Goal: Information Seeking & Learning: Learn about a topic

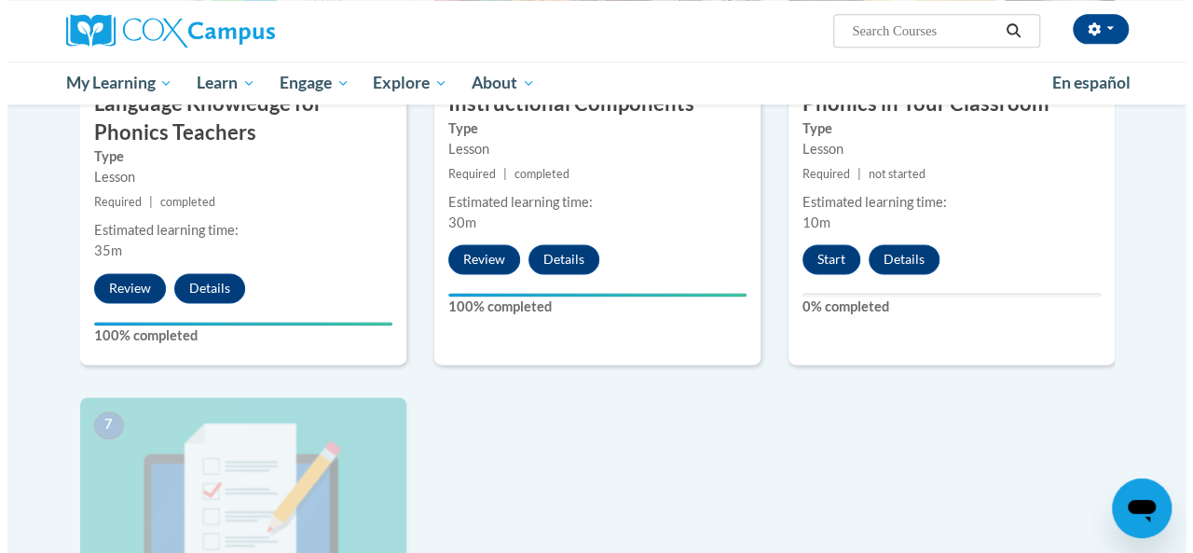
scroll to position [1140, 0]
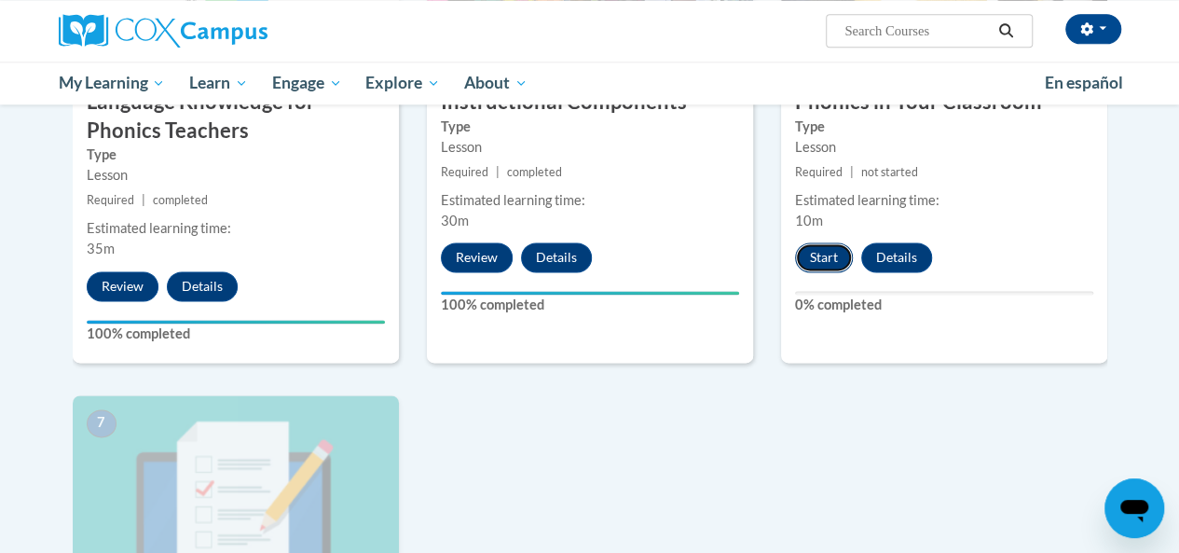
click at [817, 252] on button "Start" at bounding box center [824, 257] width 58 height 30
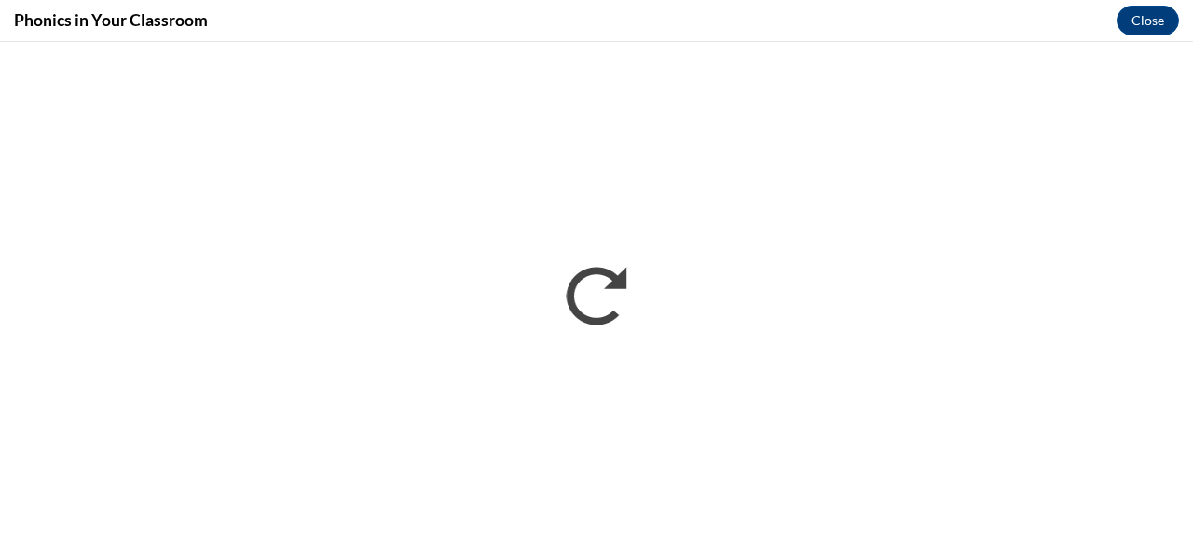
scroll to position [0, 0]
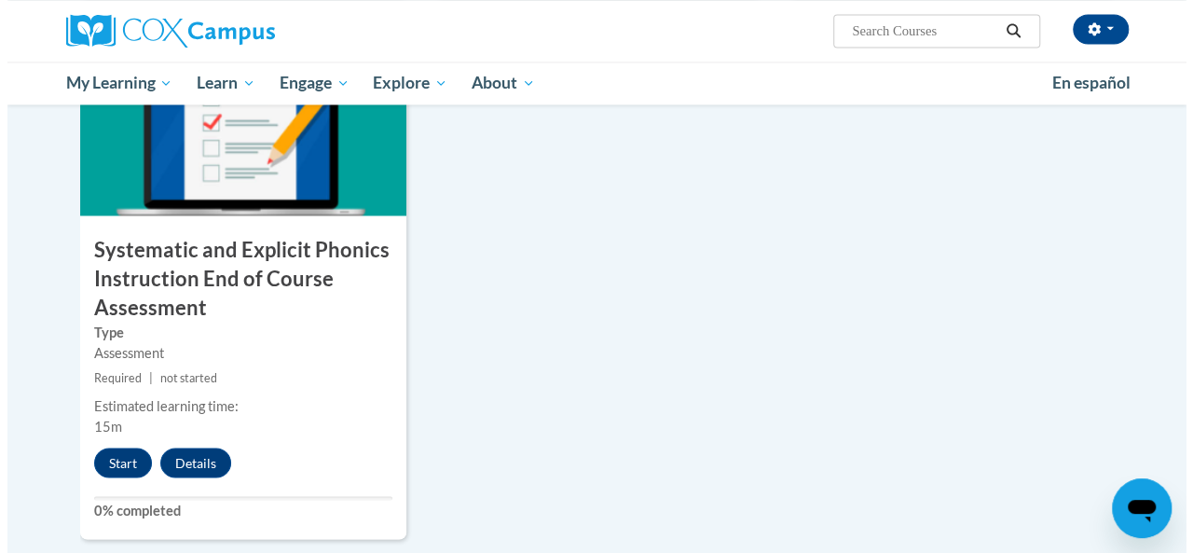
scroll to position [1549, 0]
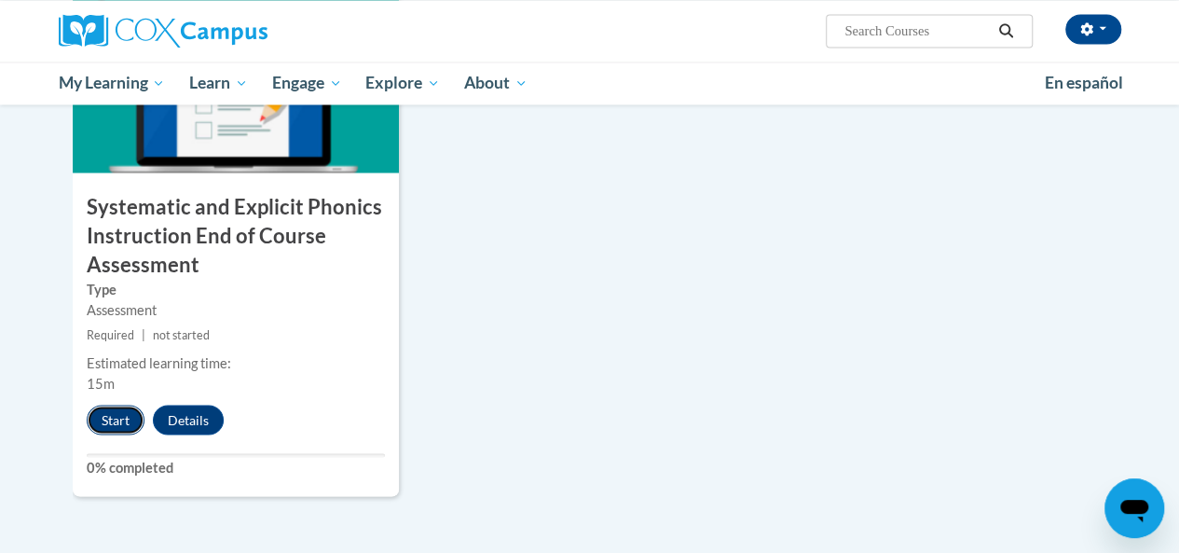
click at [104, 416] on button "Start" at bounding box center [116, 420] width 58 height 30
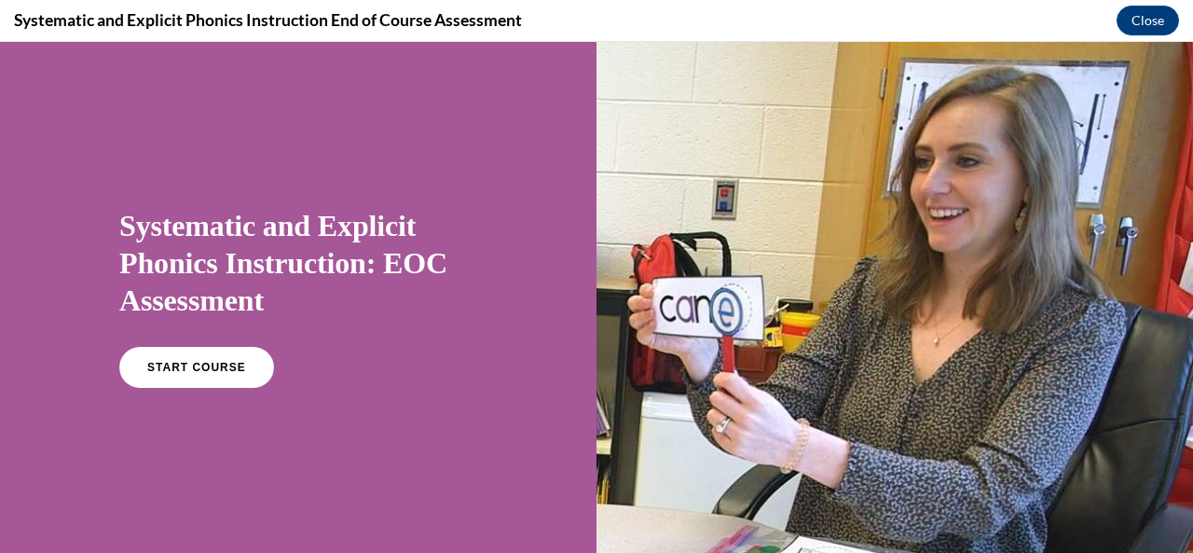
scroll to position [0, 0]
click at [239, 367] on link "START COURSE" at bounding box center [197, 367] width 162 height 43
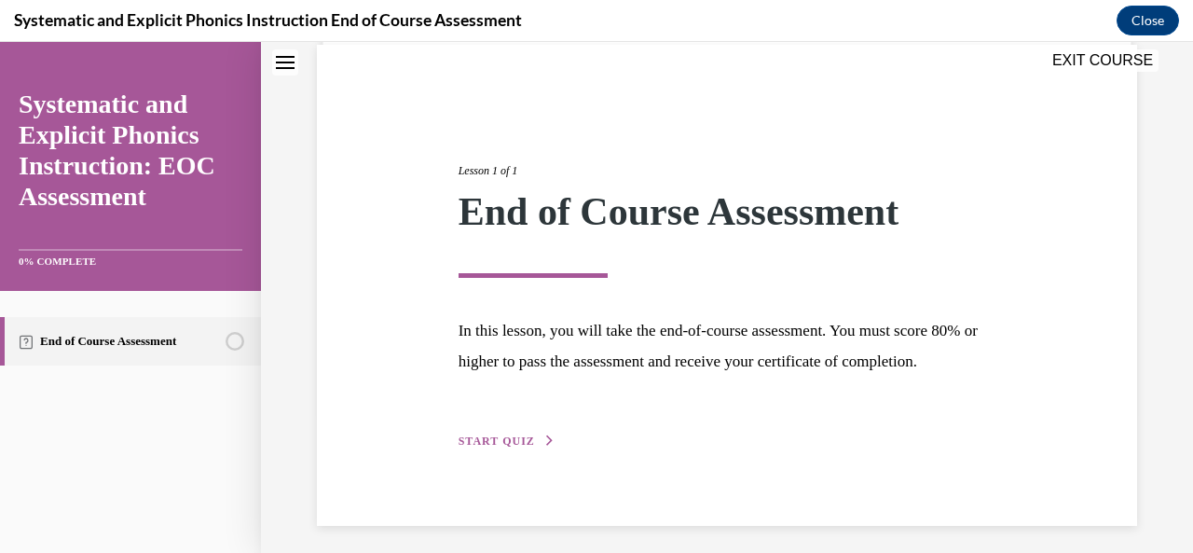
scroll to position [179, 0]
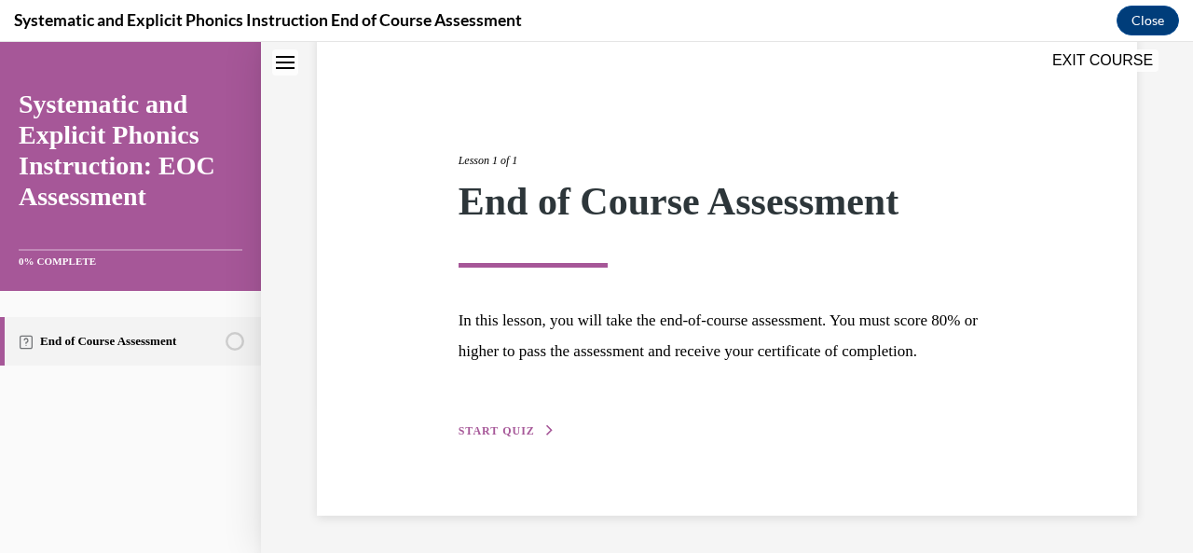
click at [498, 435] on span "START QUIZ" at bounding box center [497, 430] width 76 height 13
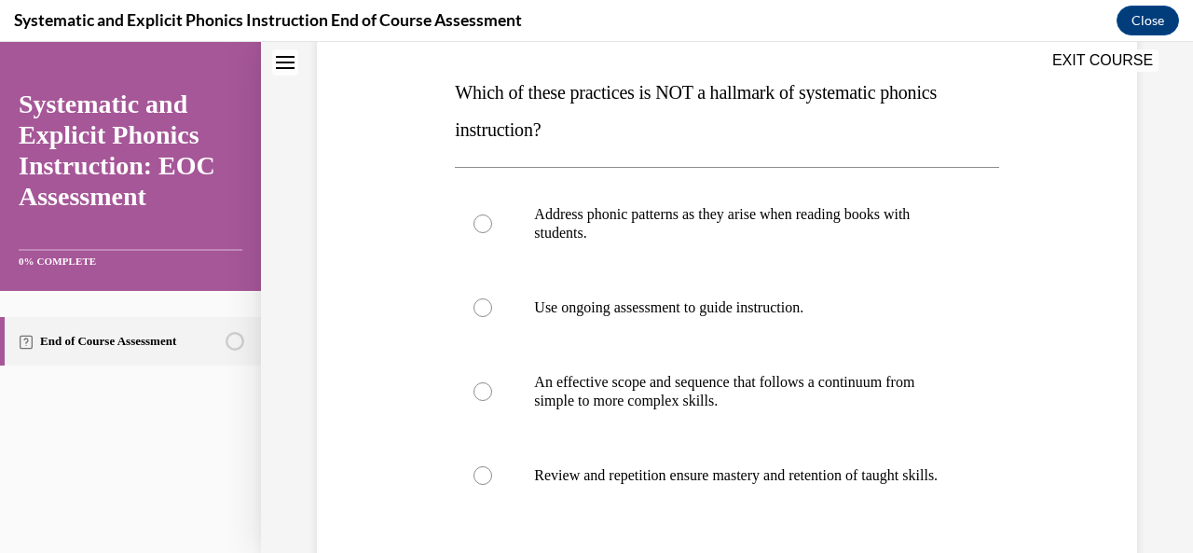
scroll to position [283, 0]
click at [856, 232] on p "Address phonic patterns as they arise when reading books with students." at bounding box center [743, 221] width 418 height 37
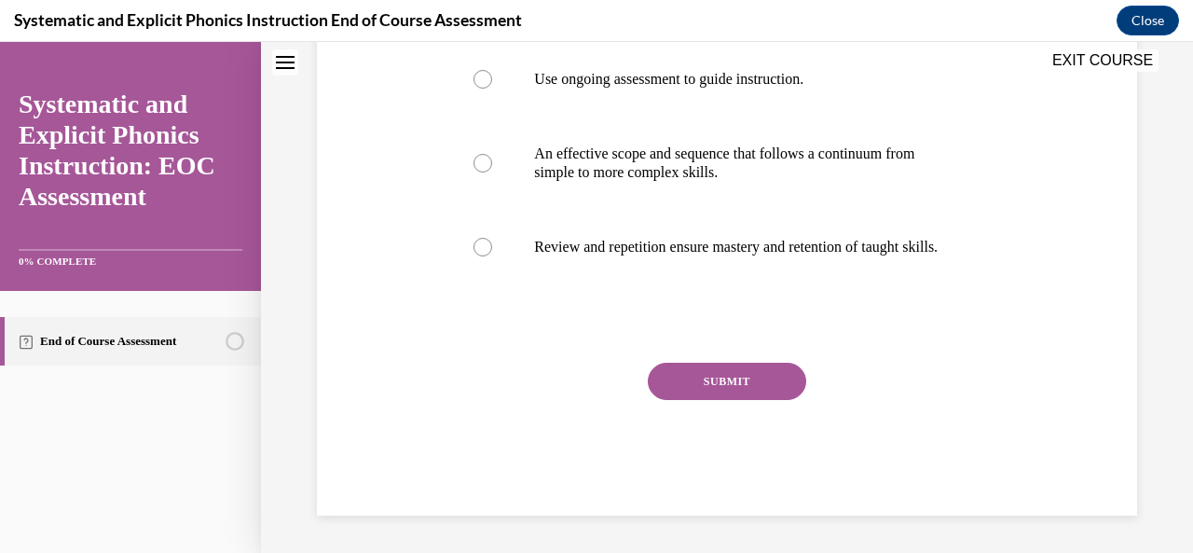
click at [760, 382] on button "SUBMIT" at bounding box center [727, 381] width 158 height 37
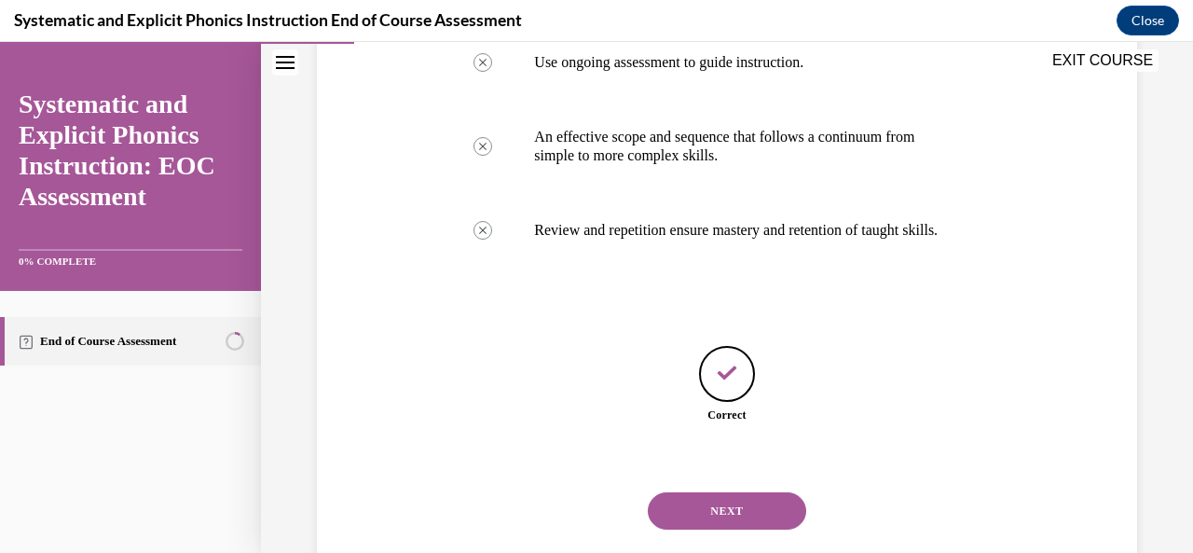
scroll to position [586, 0]
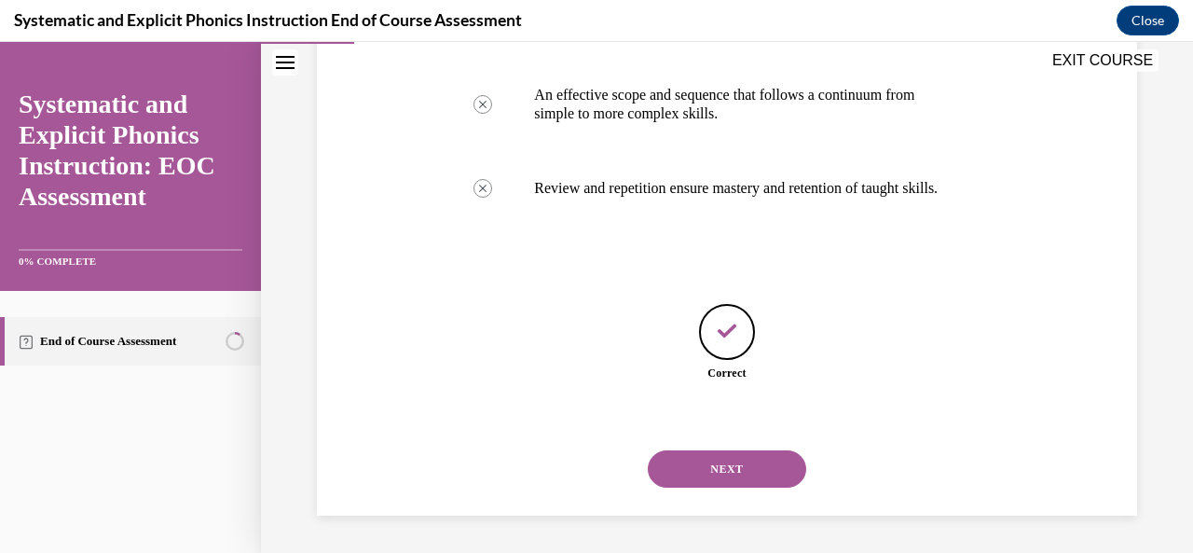
click at [736, 477] on button "NEXT" at bounding box center [727, 468] width 158 height 37
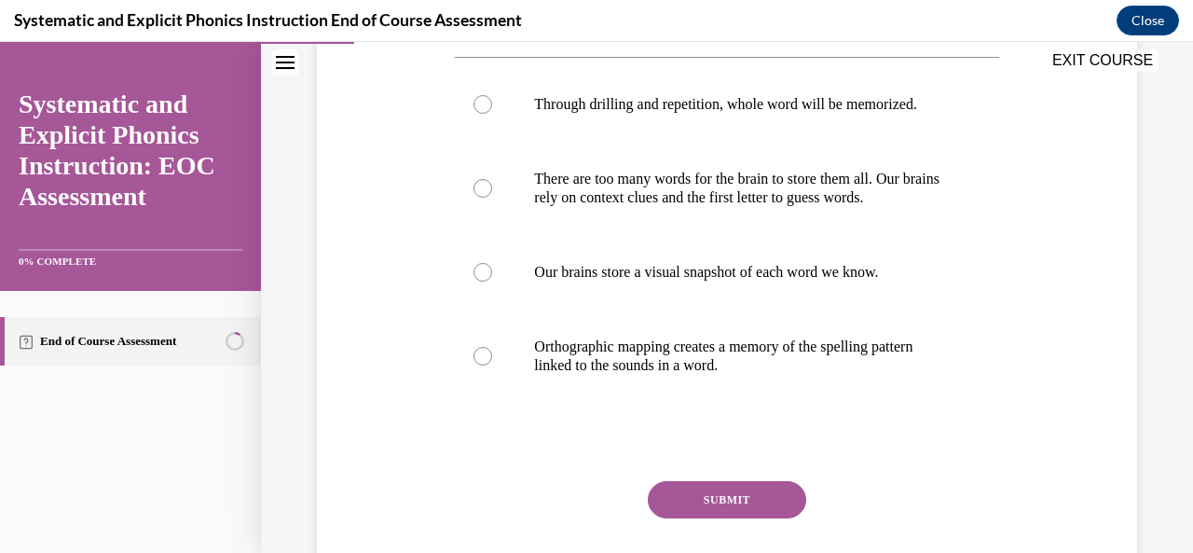
scroll to position [355, 0]
click at [787, 374] on div at bounding box center [726, 355] width 543 height 93
click at [740, 500] on button "SUBMIT" at bounding box center [727, 498] width 158 height 37
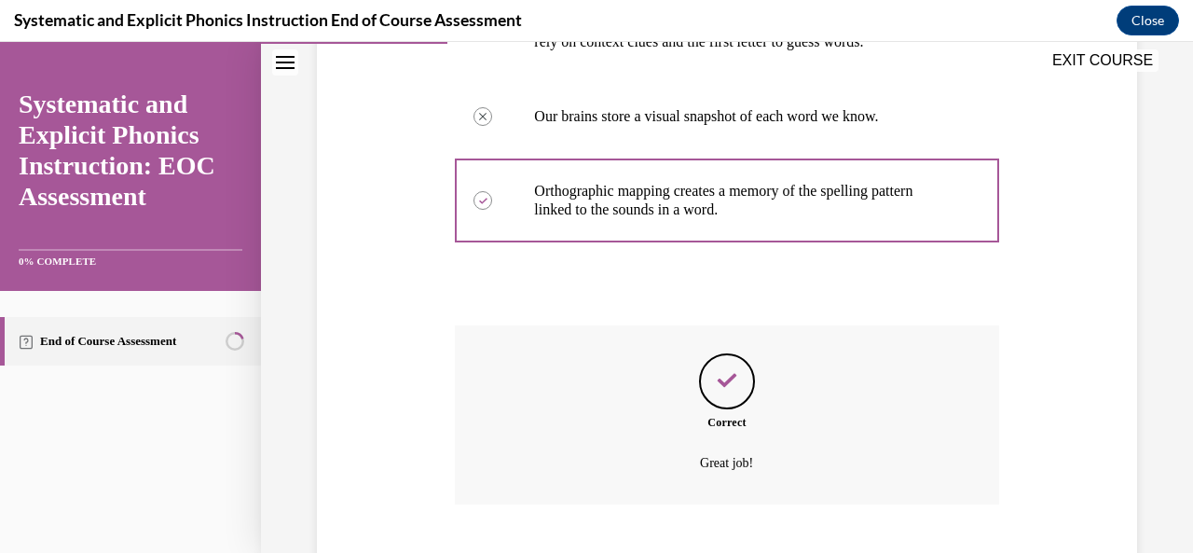
scroll to position [623, 0]
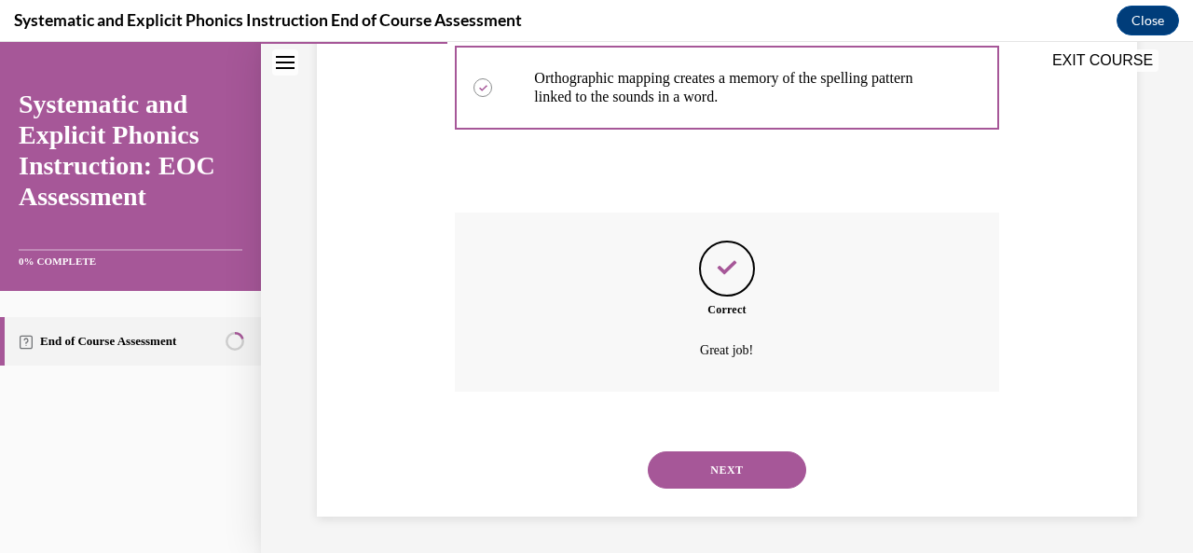
click at [757, 479] on button "NEXT" at bounding box center [727, 469] width 158 height 37
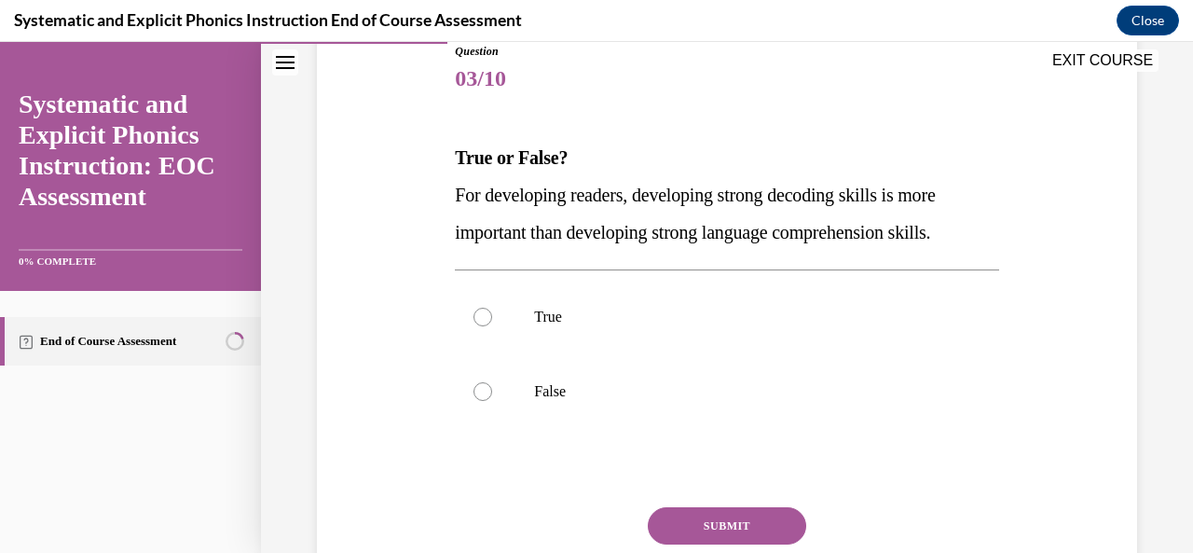
scroll to position [222, 0]
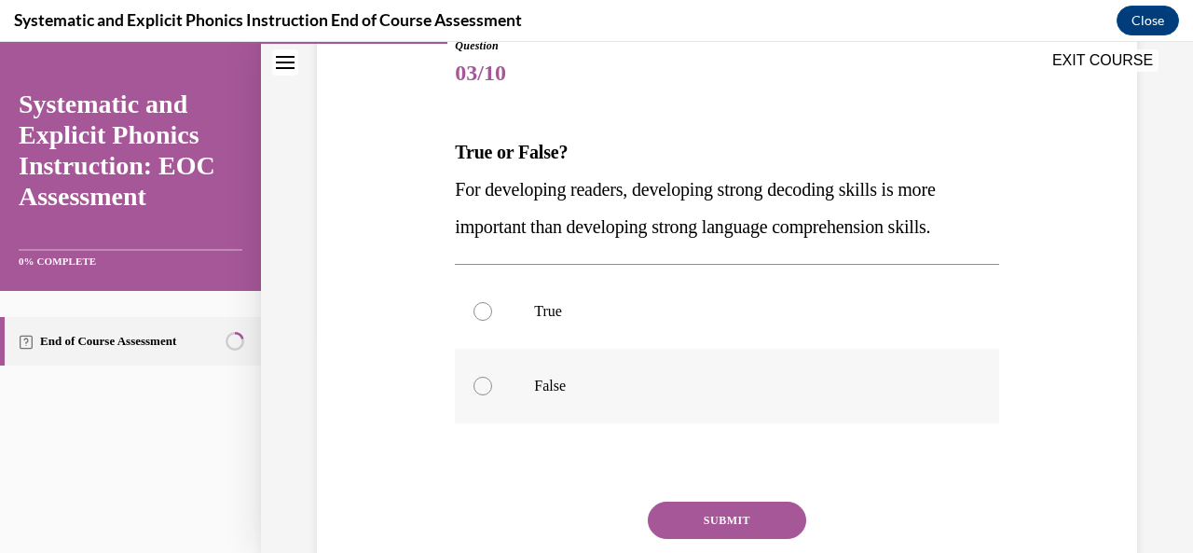
click at [513, 392] on div at bounding box center [726, 386] width 543 height 75
click at [708, 515] on button "SUBMIT" at bounding box center [727, 519] width 158 height 37
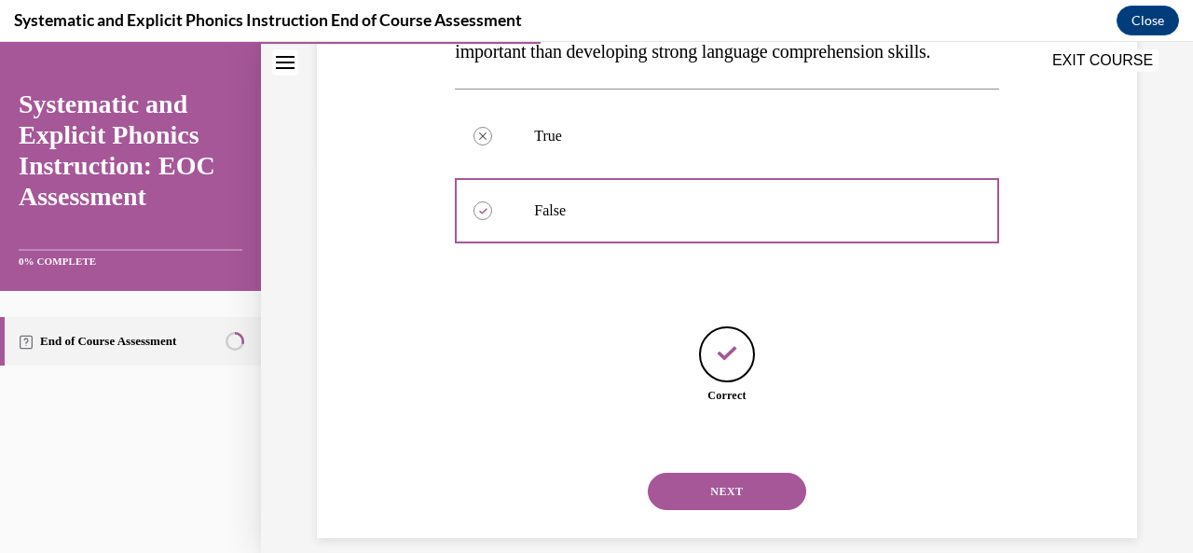
scroll to position [419, 0]
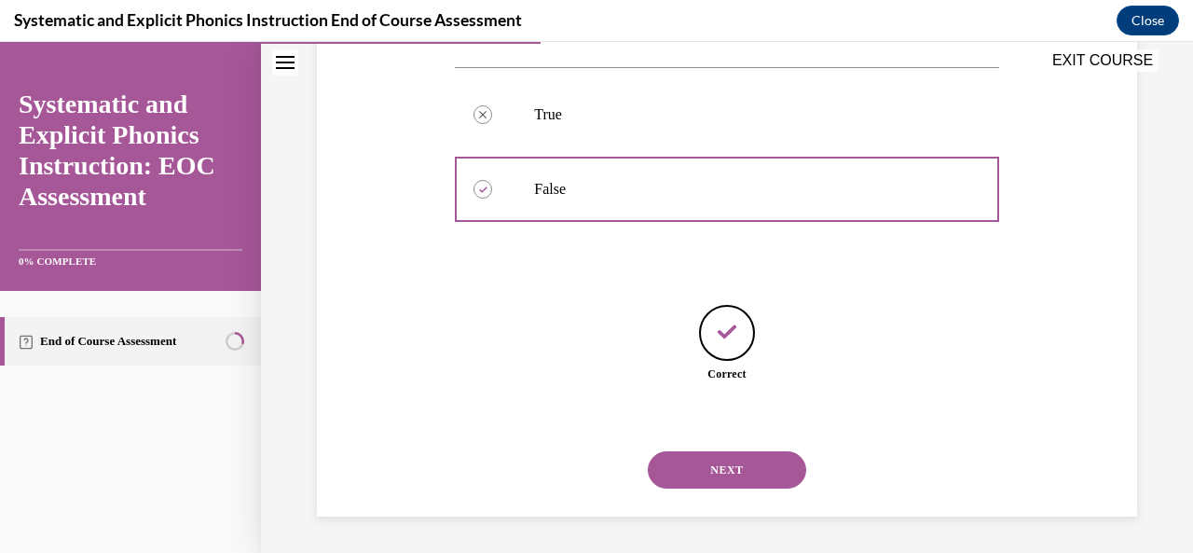
click at [717, 474] on button "NEXT" at bounding box center [727, 469] width 158 height 37
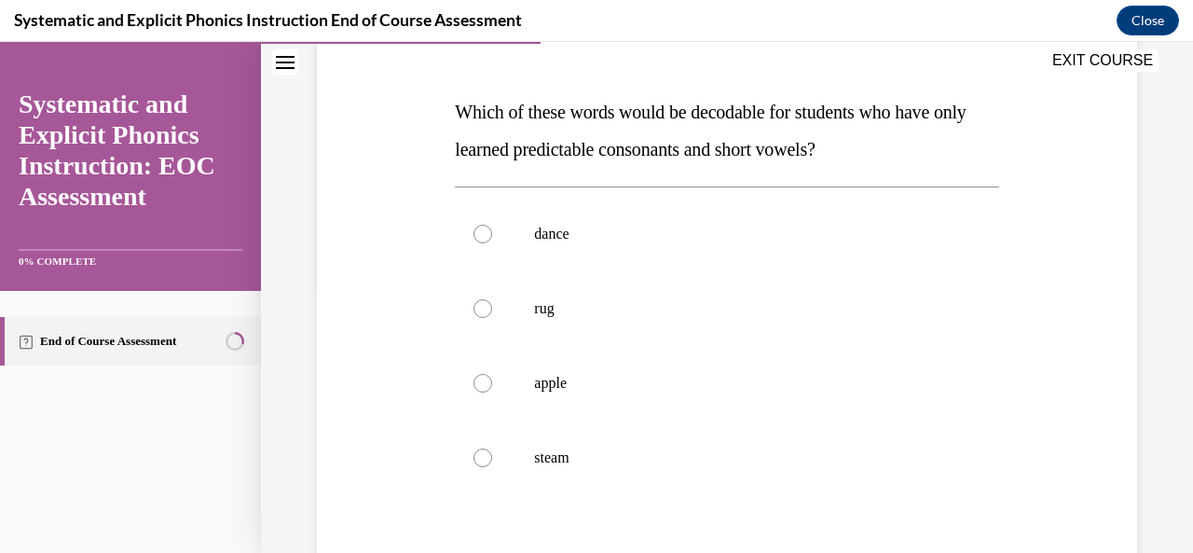
scroll to position [265, 0]
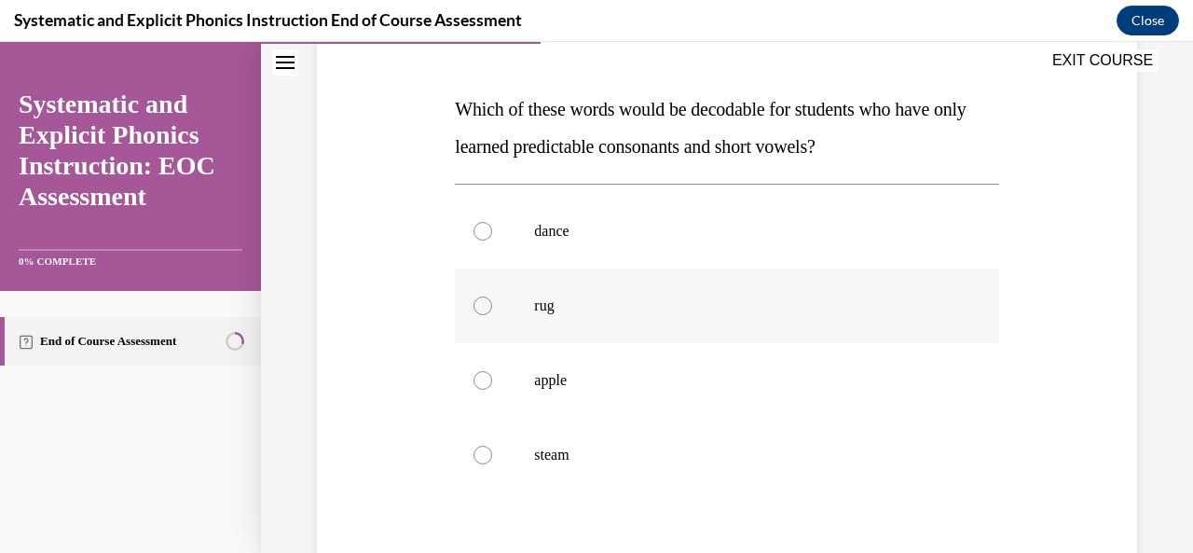
click at [515, 297] on div at bounding box center [726, 305] width 543 height 75
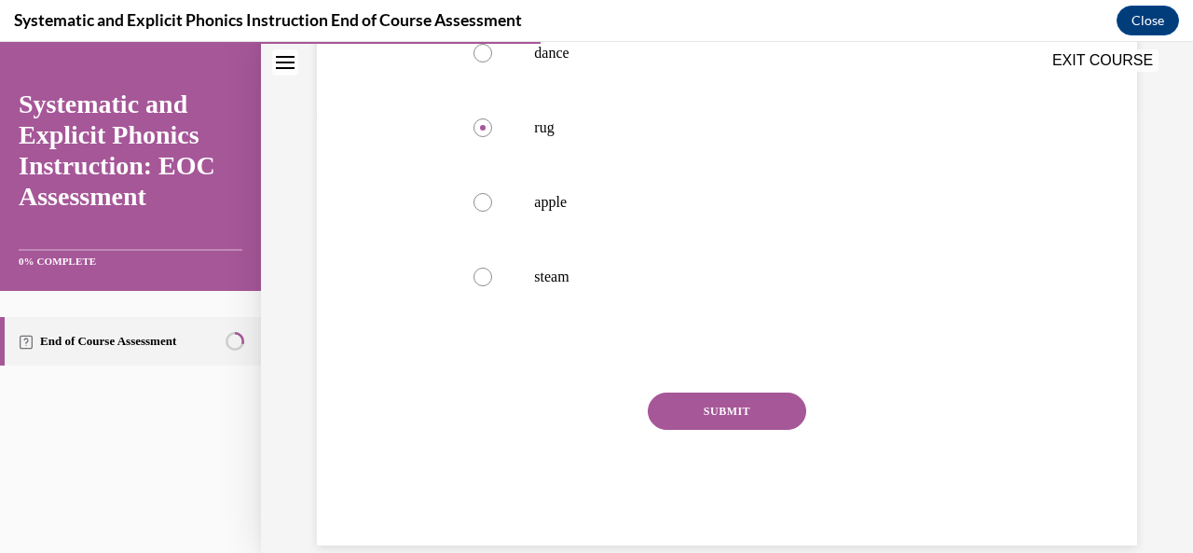
click at [737, 405] on button "SUBMIT" at bounding box center [727, 410] width 158 height 37
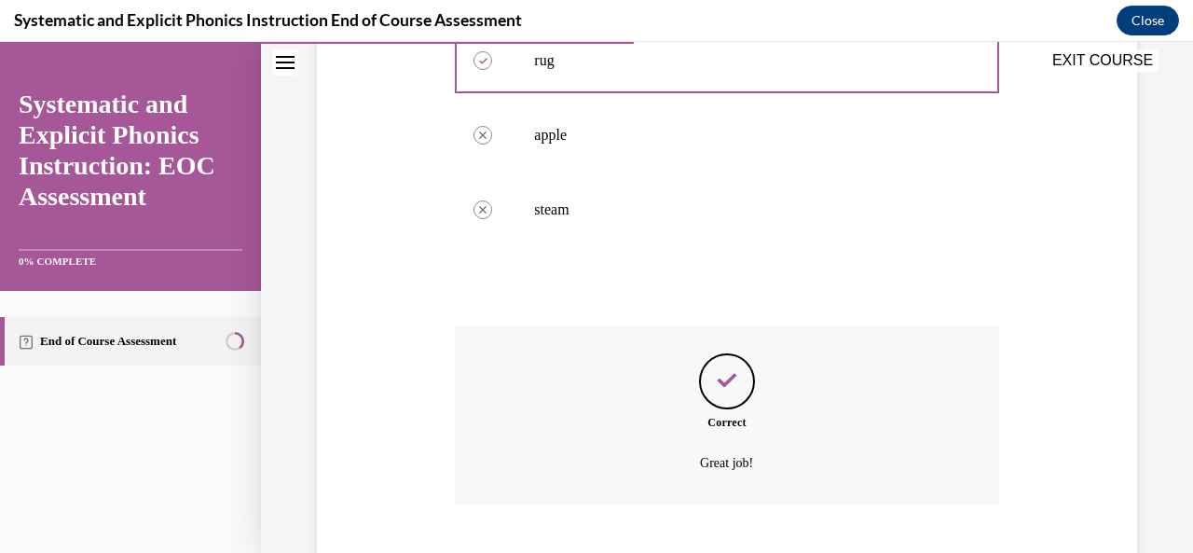
scroll to position [623, 0]
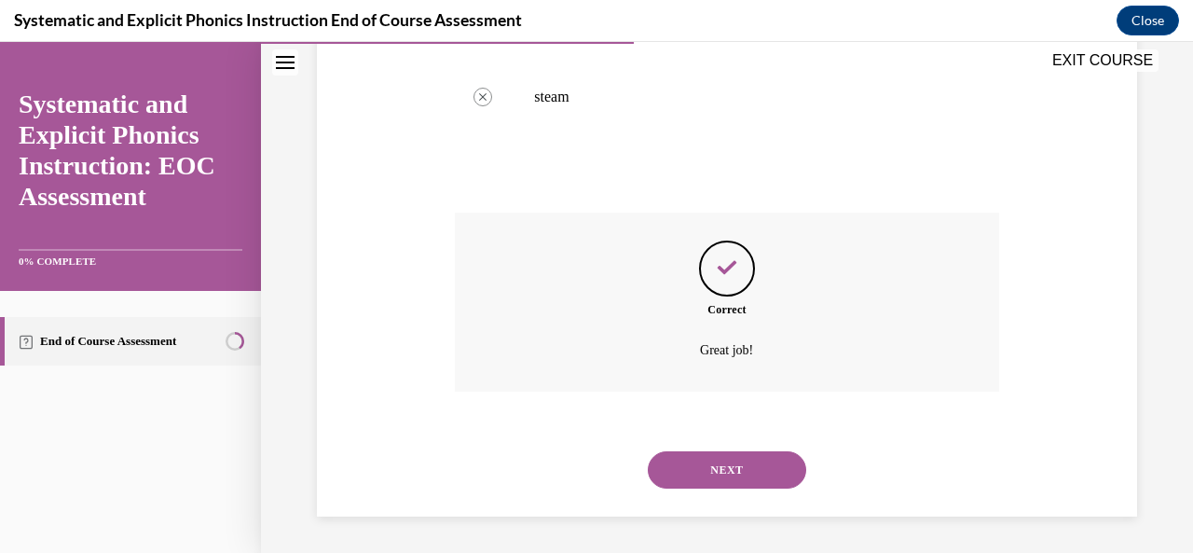
click at [749, 483] on button "NEXT" at bounding box center [727, 469] width 158 height 37
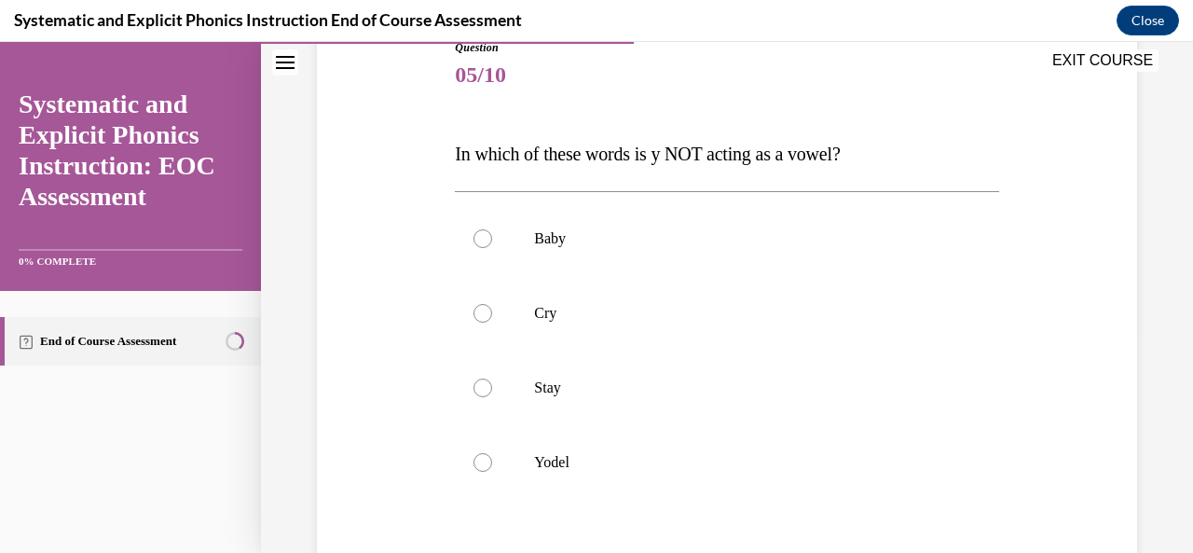
scroll to position [231, 0]
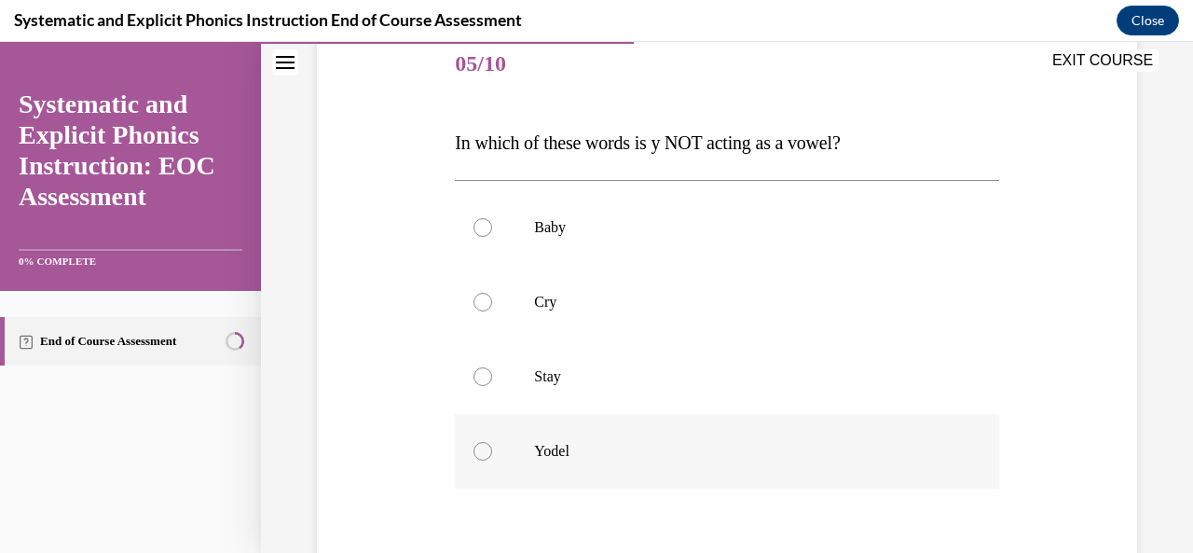
click at [545, 457] on p "Yodel" at bounding box center [743, 451] width 418 height 19
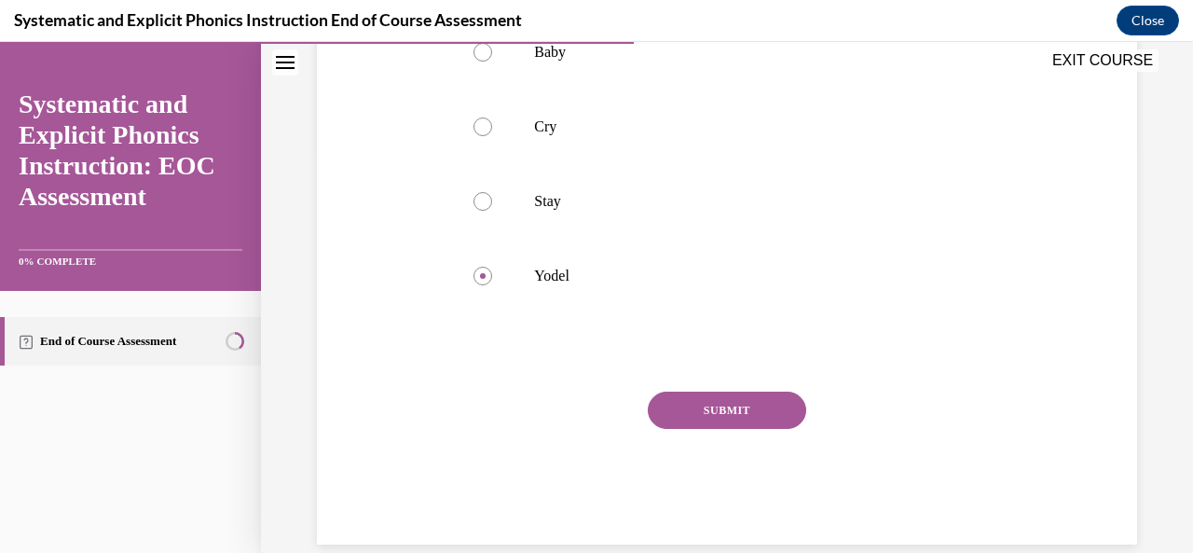
click at [732, 416] on button "SUBMIT" at bounding box center [727, 409] width 158 height 37
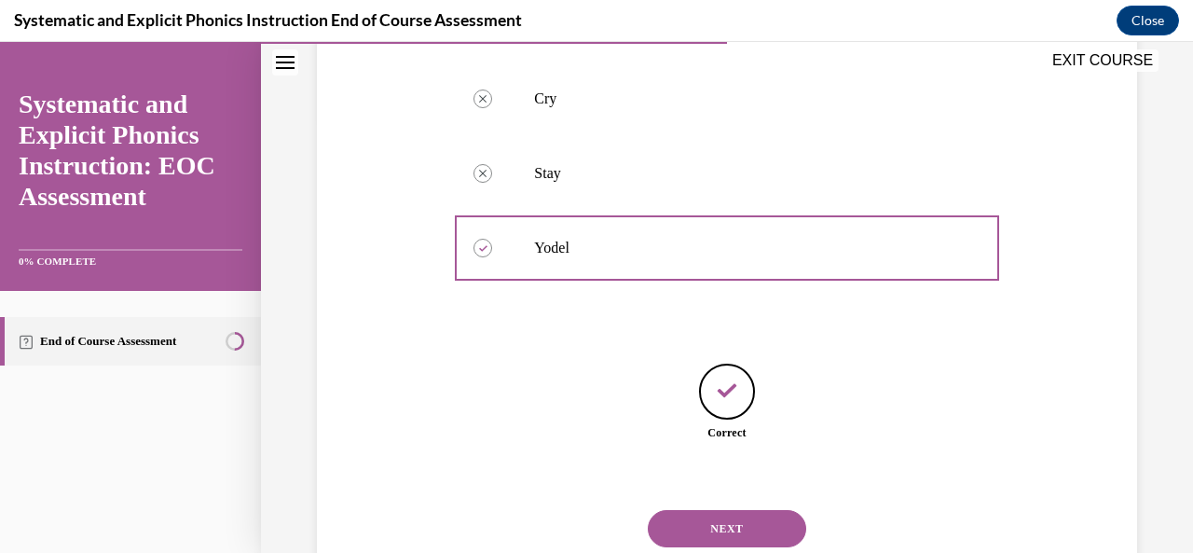
scroll to position [493, 0]
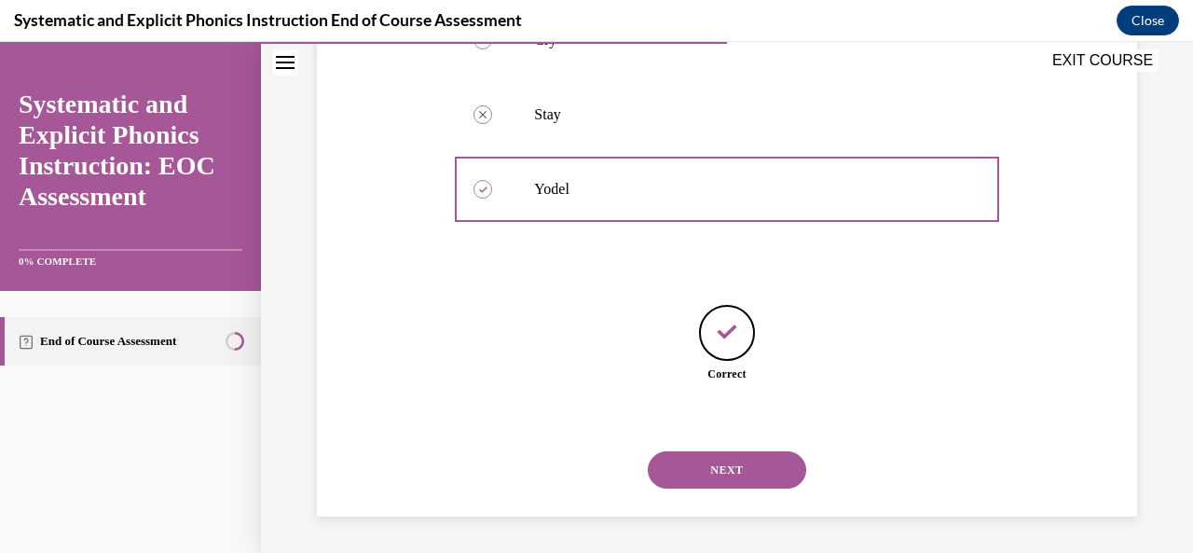
click at [731, 475] on button "NEXT" at bounding box center [727, 469] width 158 height 37
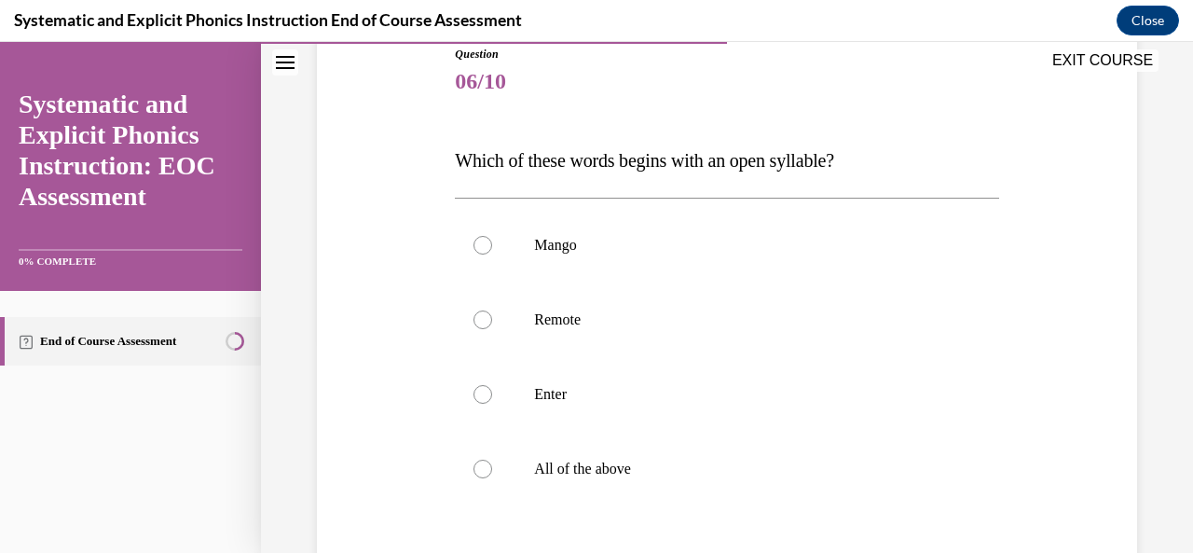
scroll to position [214, 0]
click at [561, 326] on p "Remote" at bounding box center [743, 318] width 418 height 19
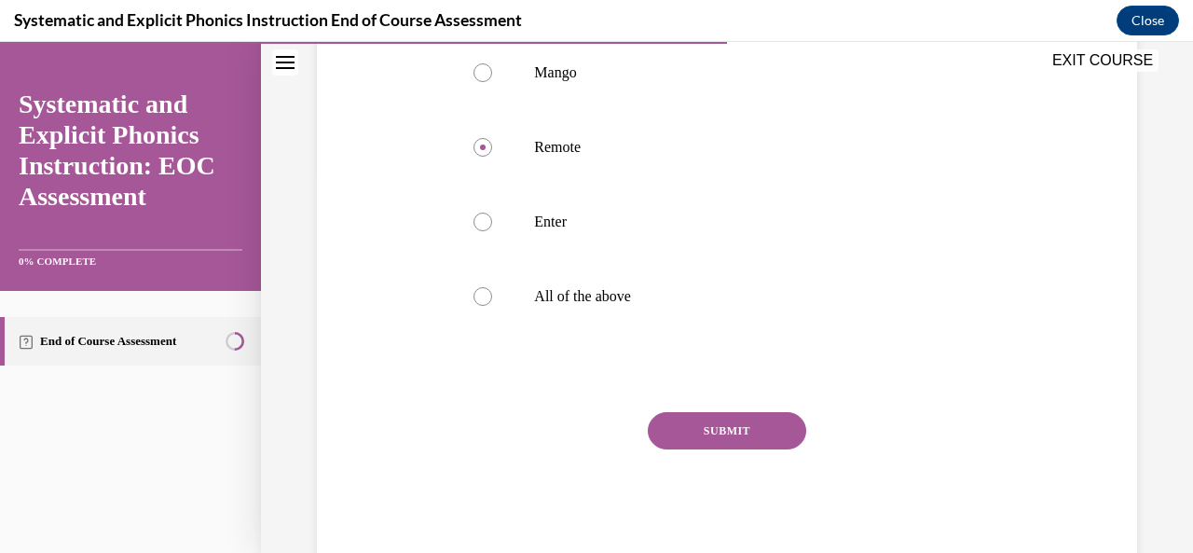
click at [764, 422] on button "SUBMIT" at bounding box center [727, 430] width 158 height 37
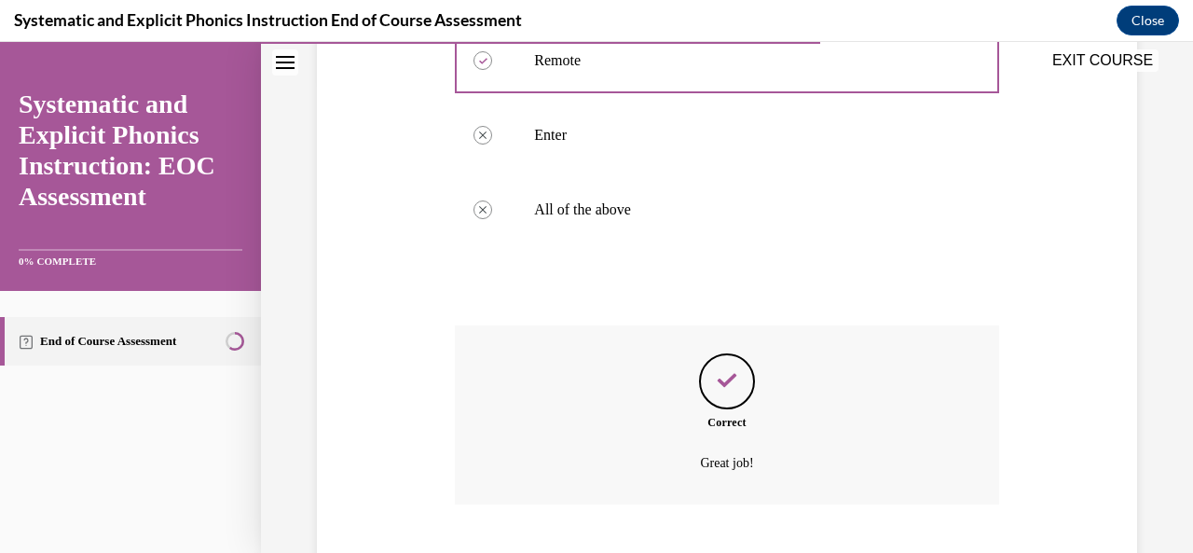
scroll to position [585, 0]
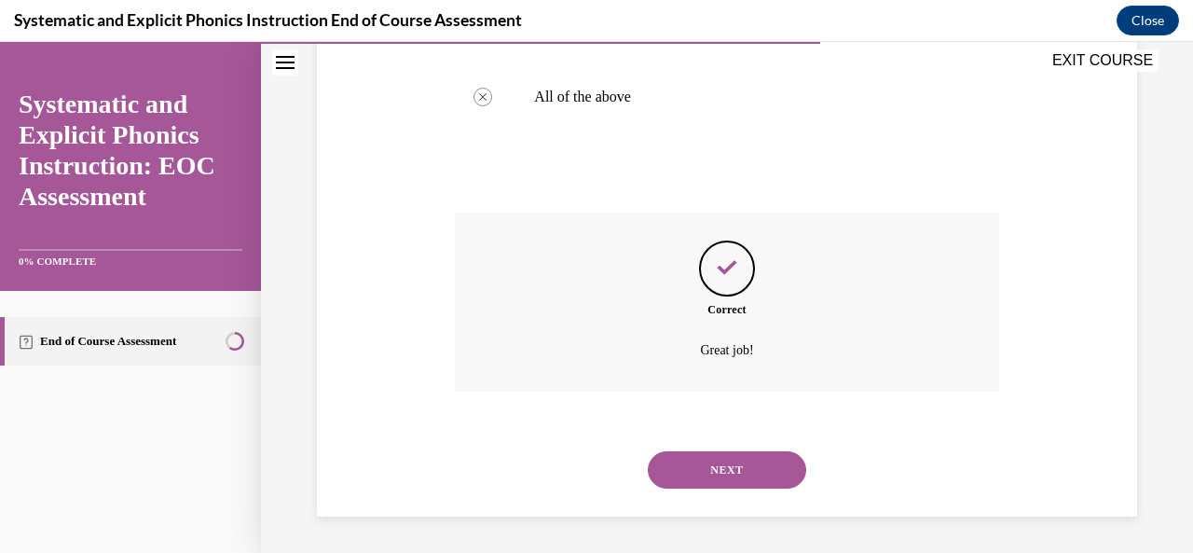
click at [751, 477] on button "NEXT" at bounding box center [727, 469] width 158 height 37
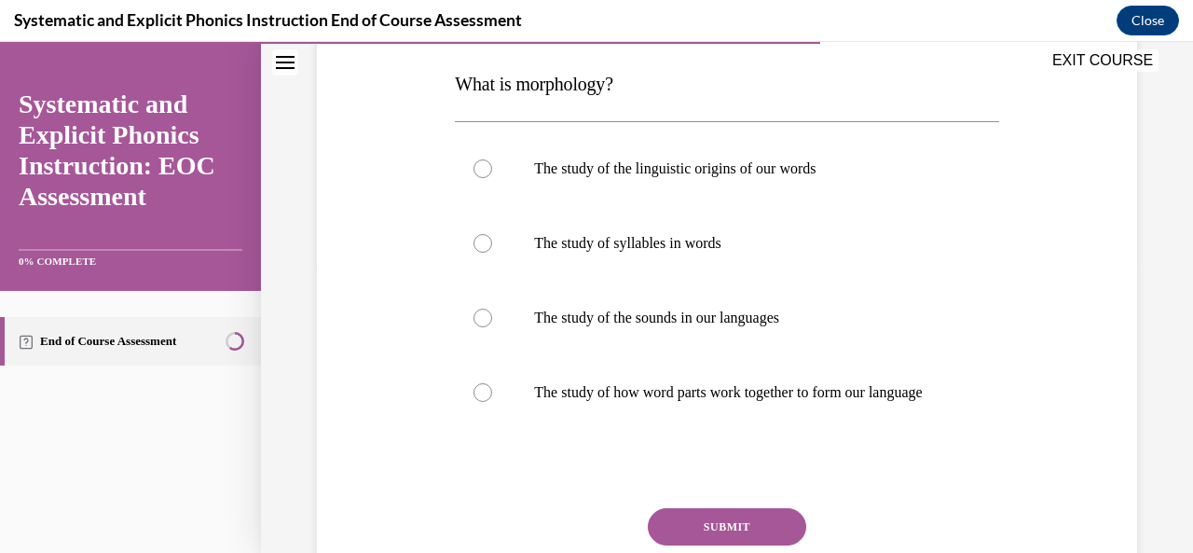
scroll to position [293, 0]
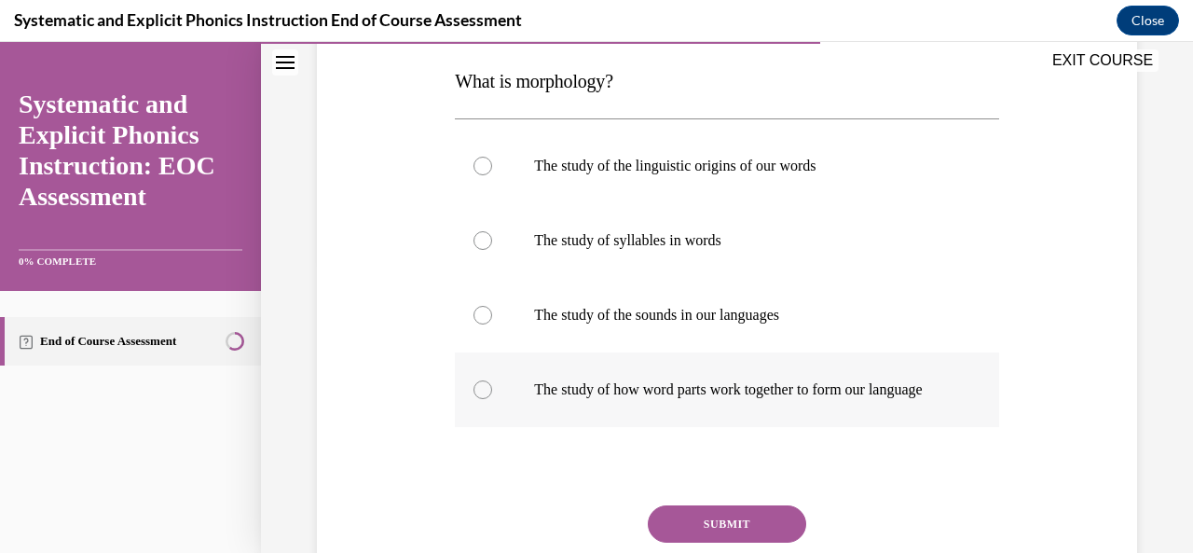
click at [844, 398] on p "The study of how word parts work together to form our language" at bounding box center [743, 389] width 418 height 19
click at [735, 535] on button "SUBMIT" at bounding box center [727, 523] width 158 height 37
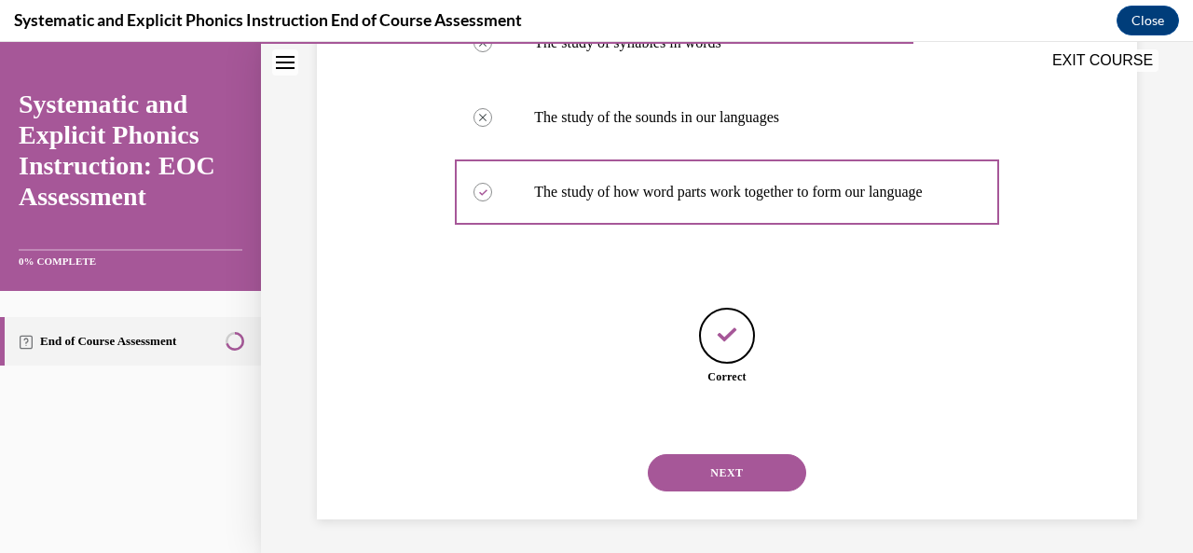
scroll to position [512, 0]
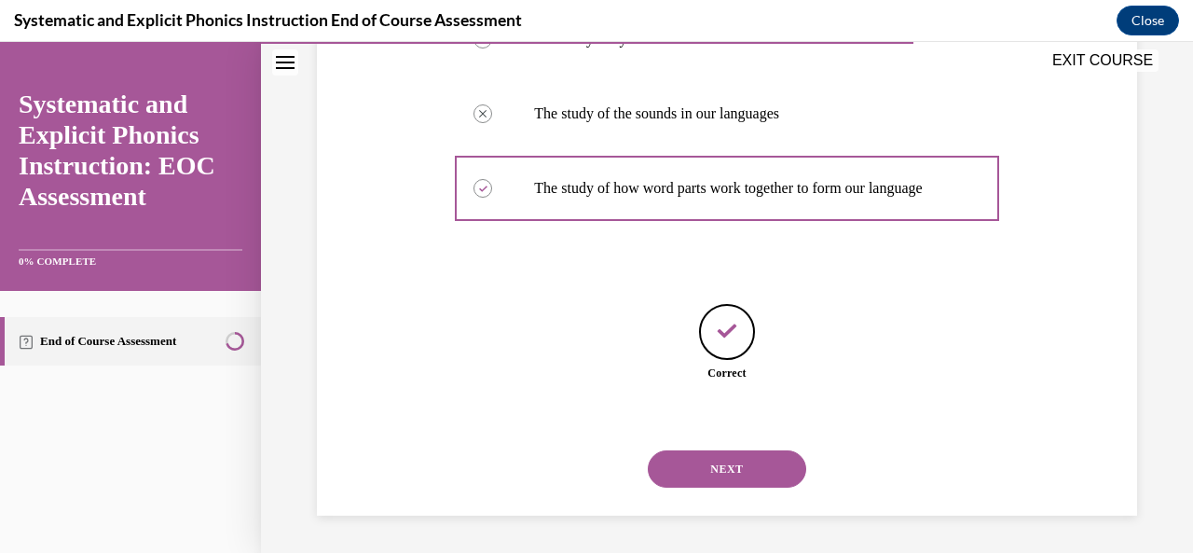
click at [742, 483] on button "NEXT" at bounding box center [727, 468] width 158 height 37
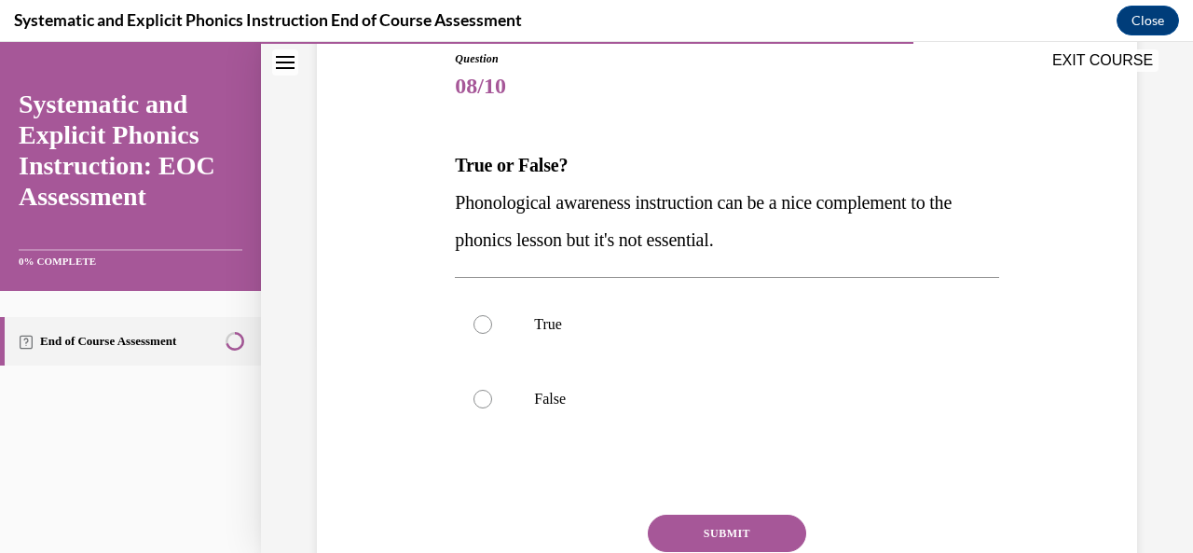
scroll to position [214, 0]
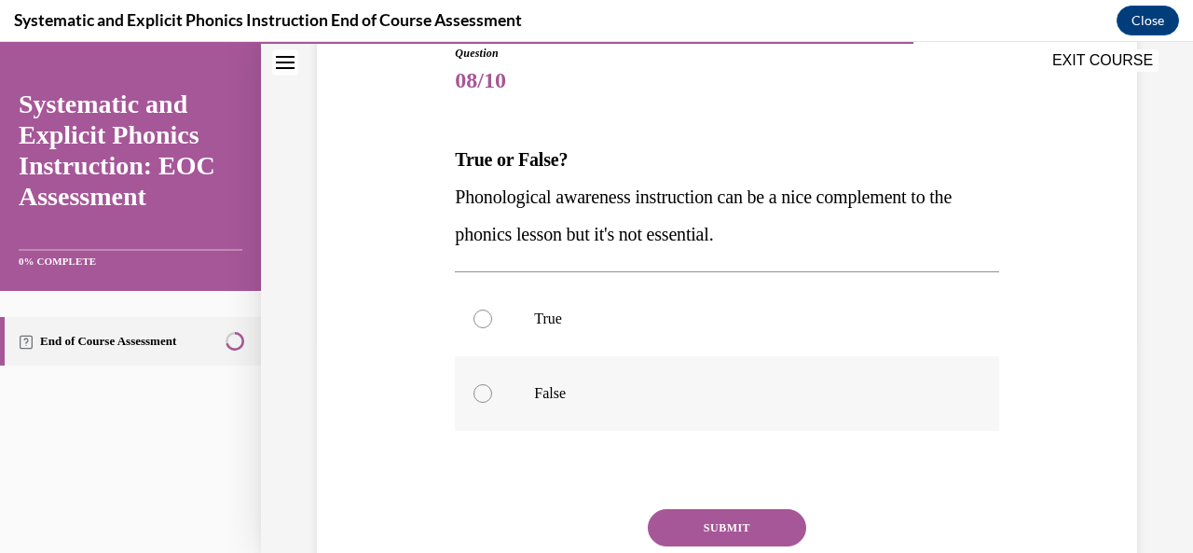
click at [535, 409] on div at bounding box center [726, 393] width 543 height 75
click at [727, 525] on button "SUBMIT" at bounding box center [727, 527] width 158 height 37
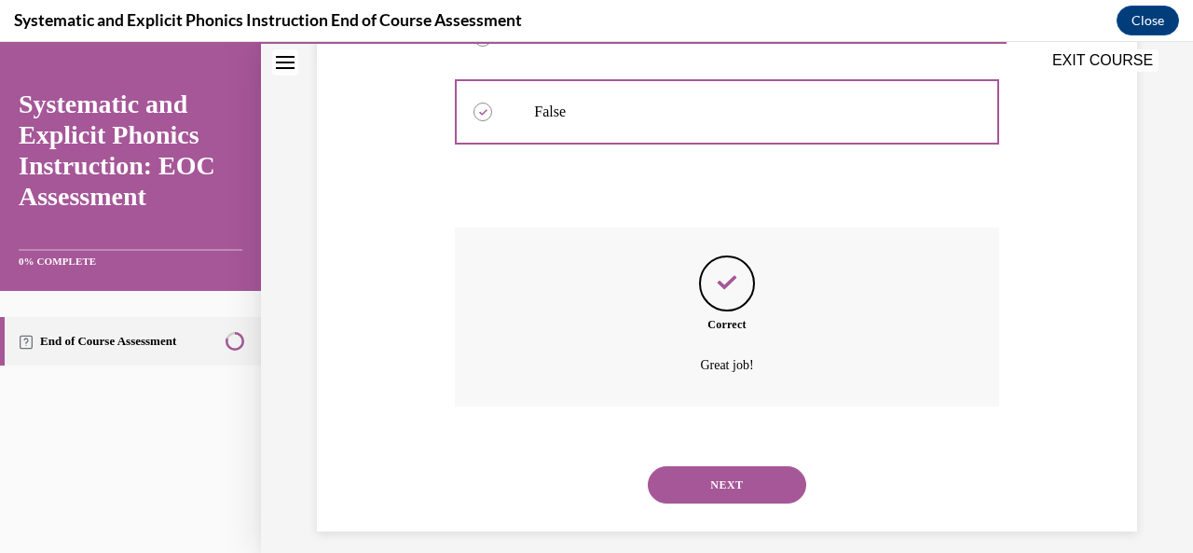
scroll to position [511, 0]
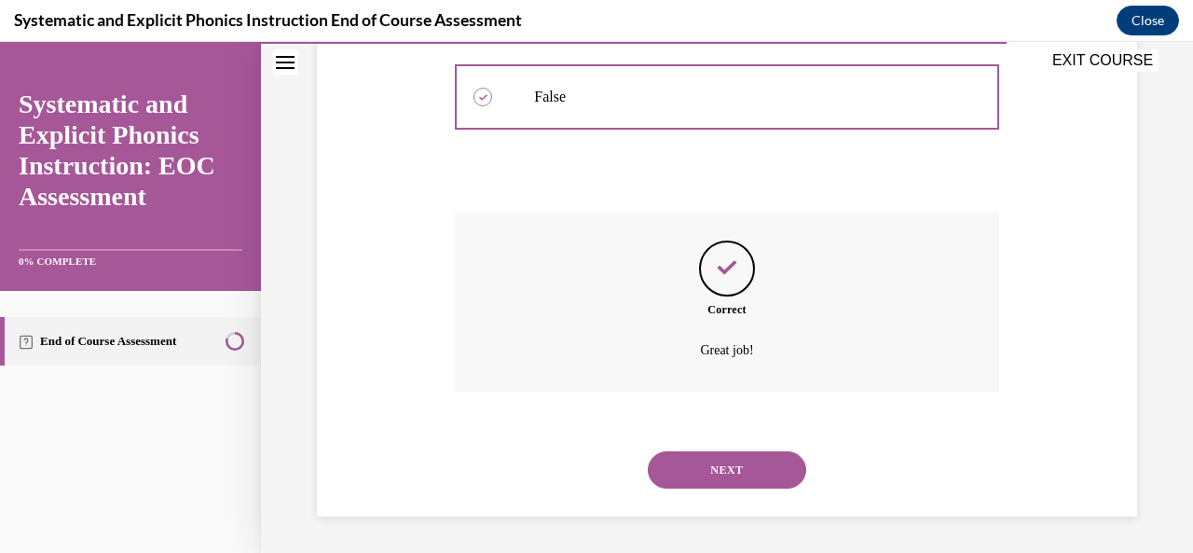
click at [735, 481] on button "NEXT" at bounding box center [727, 469] width 158 height 37
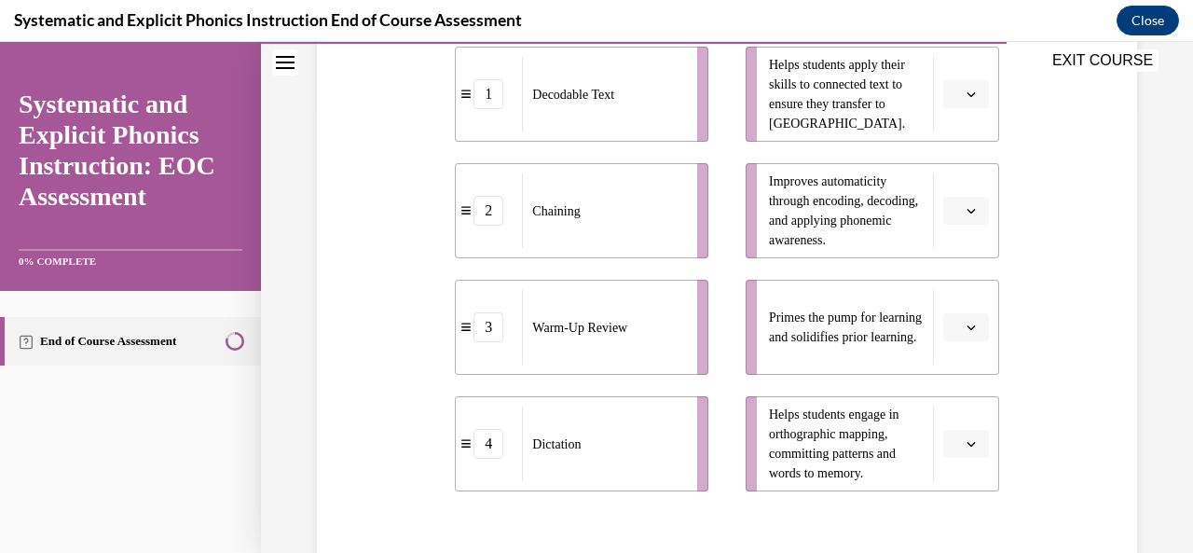
scroll to position [442, 0]
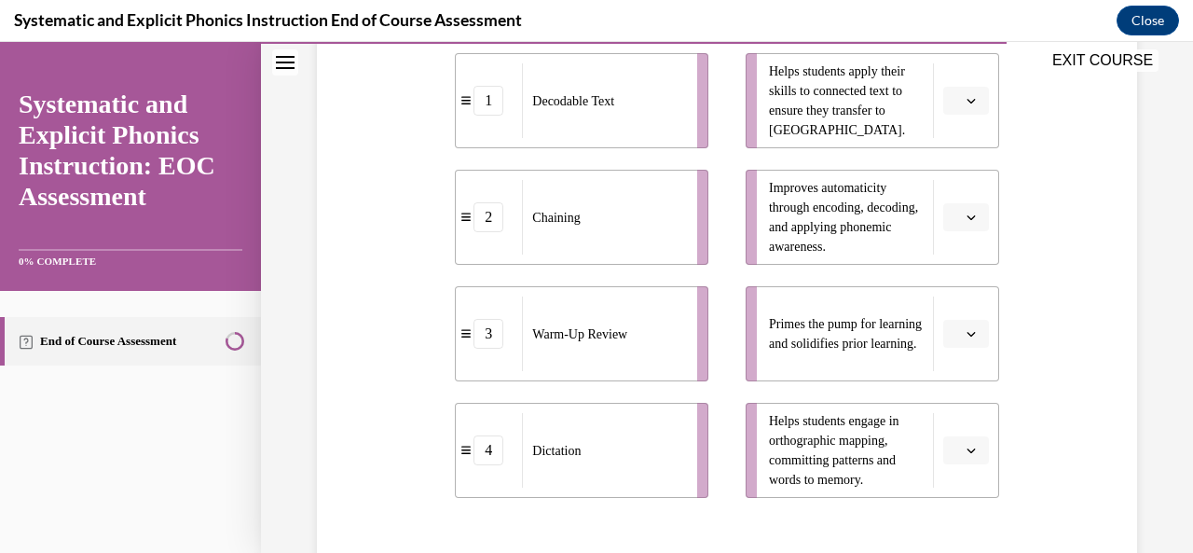
click at [967, 336] on button "button" at bounding box center [966, 334] width 46 height 28
click at [951, 493] on div "3" at bounding box center [951, 486] width 46 height 37
click at [965, 104] on span "button" at bounding box center [971, 100] width 13 height 13
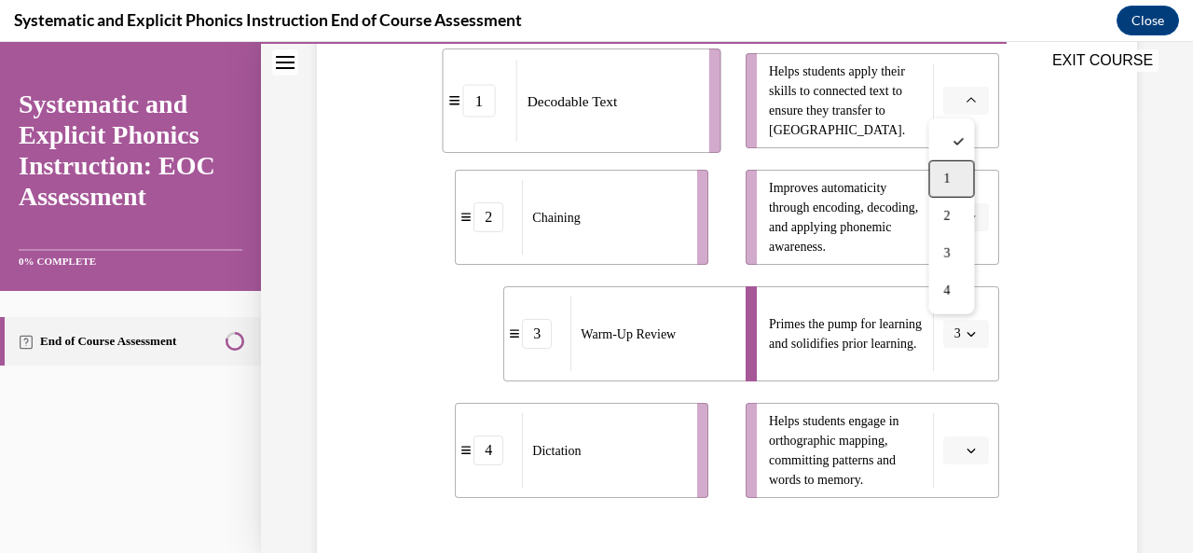
click at [954, 176] on div "1" at bounding box center [951, 178] width 46 height 37
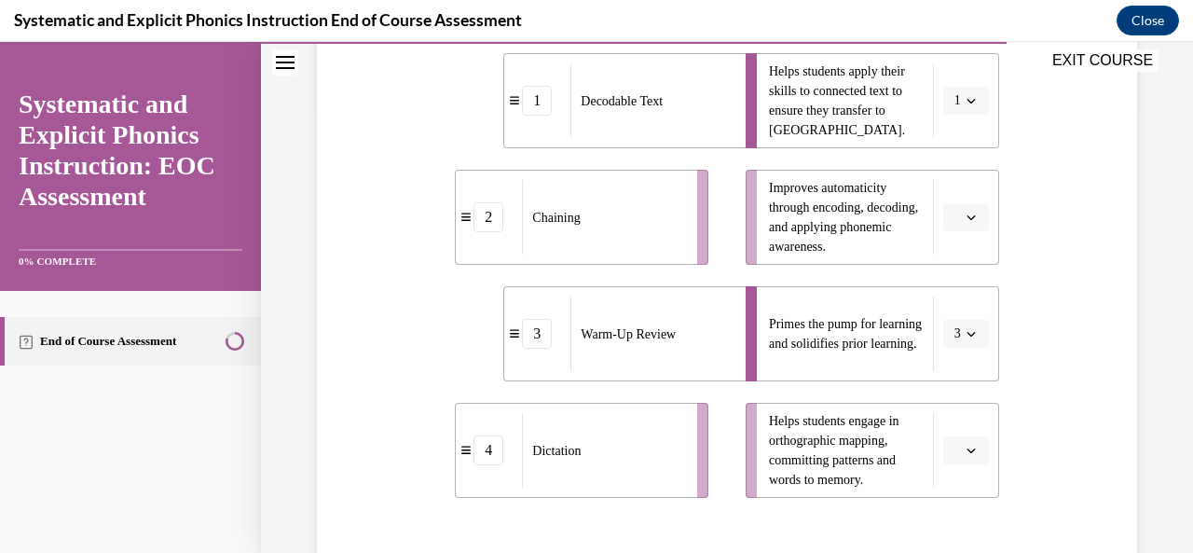
click at [965, 454] on span "button" at bounding box center [971, 450] width 13 height 13
click at [947, 320] on div "2" at bounding box center [951, 333] width 46 height 37
click at [953, 224] on button "button" at bounding box center [966, 217] width 46 height 28
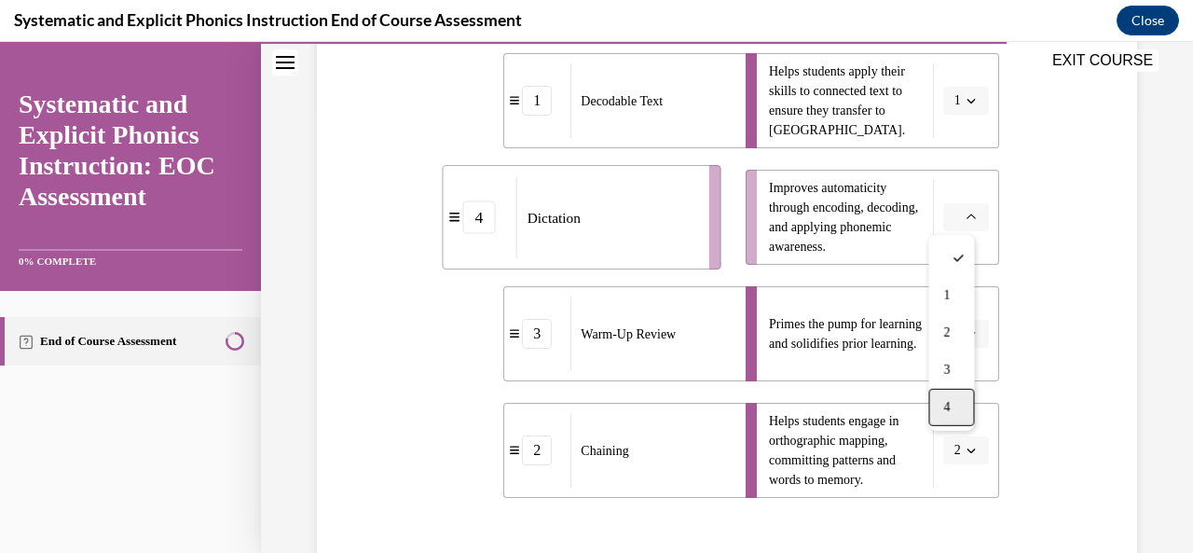
click at [958, 415] on div "4" at bounding box center [951, 407] width 46 height 37
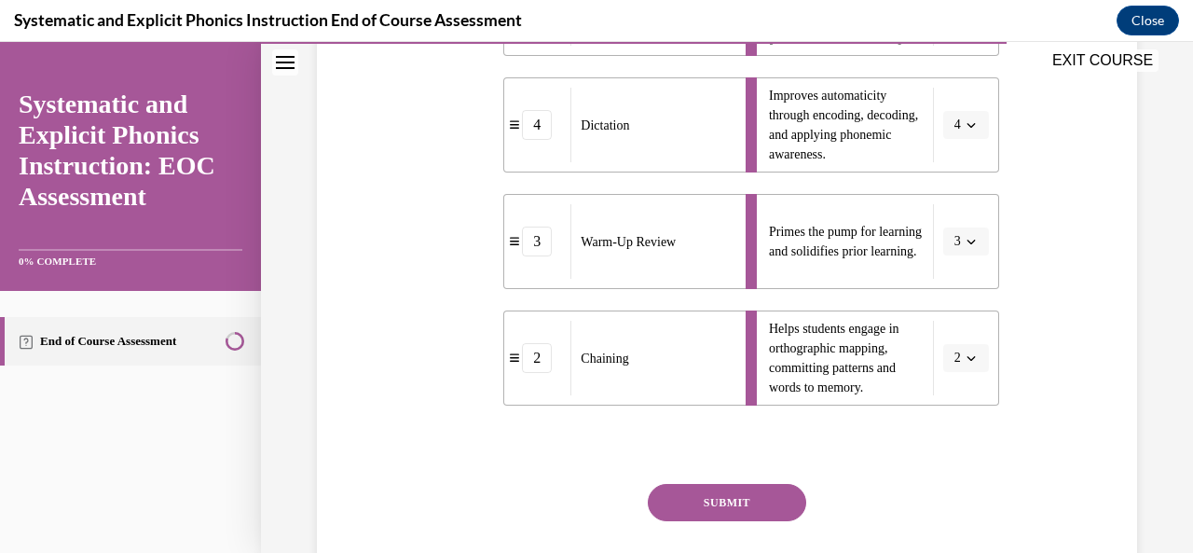
scroll to position [654, 0]
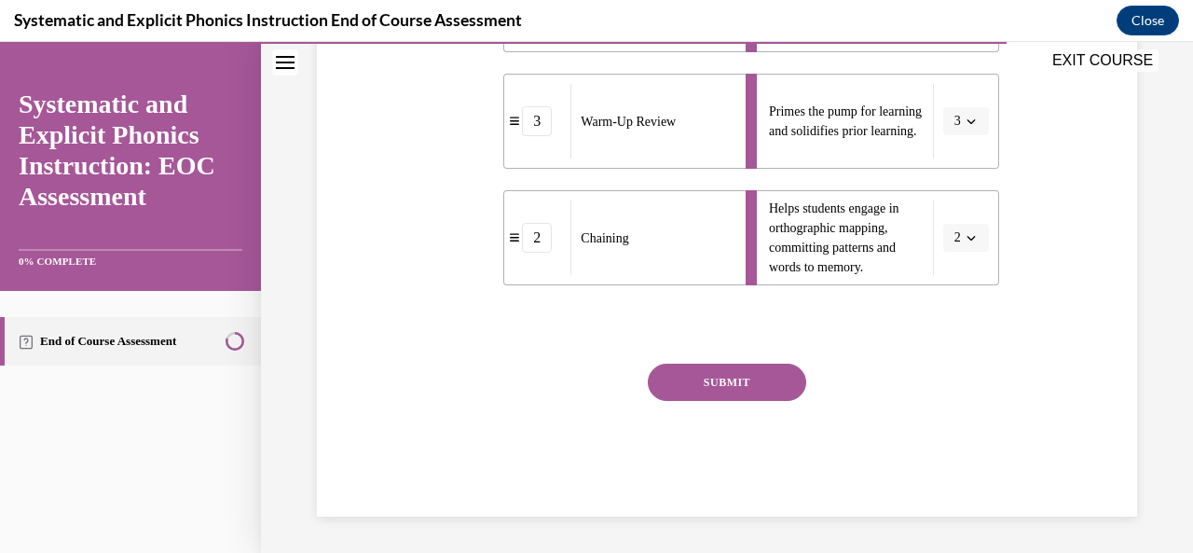
click at [751, 381] on button "SUBMIT" at bounding box center [727, 382] width 158 height 37
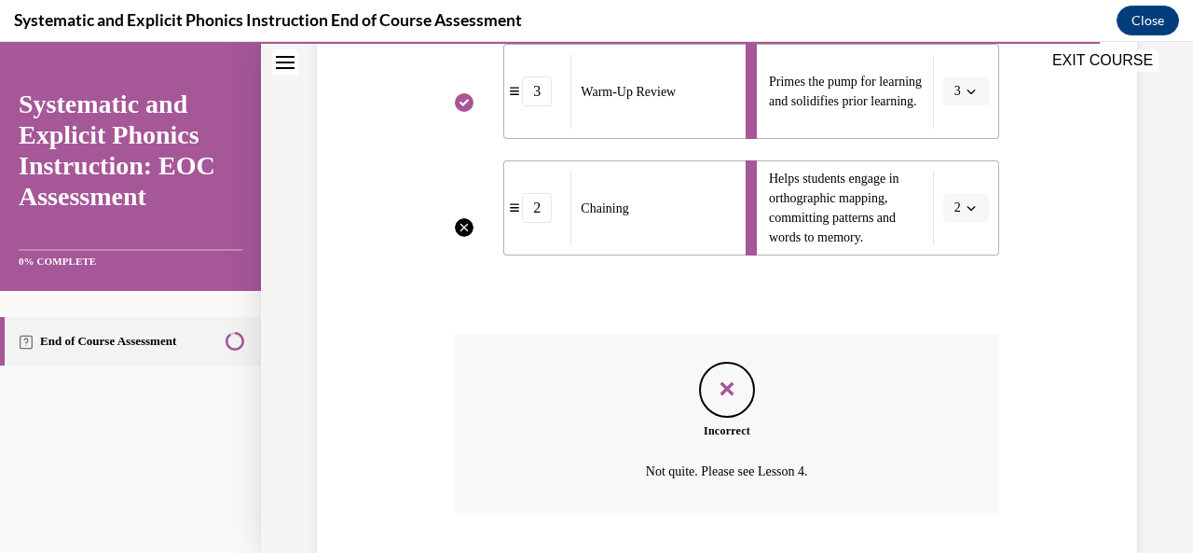
scroll to position [805, 0]
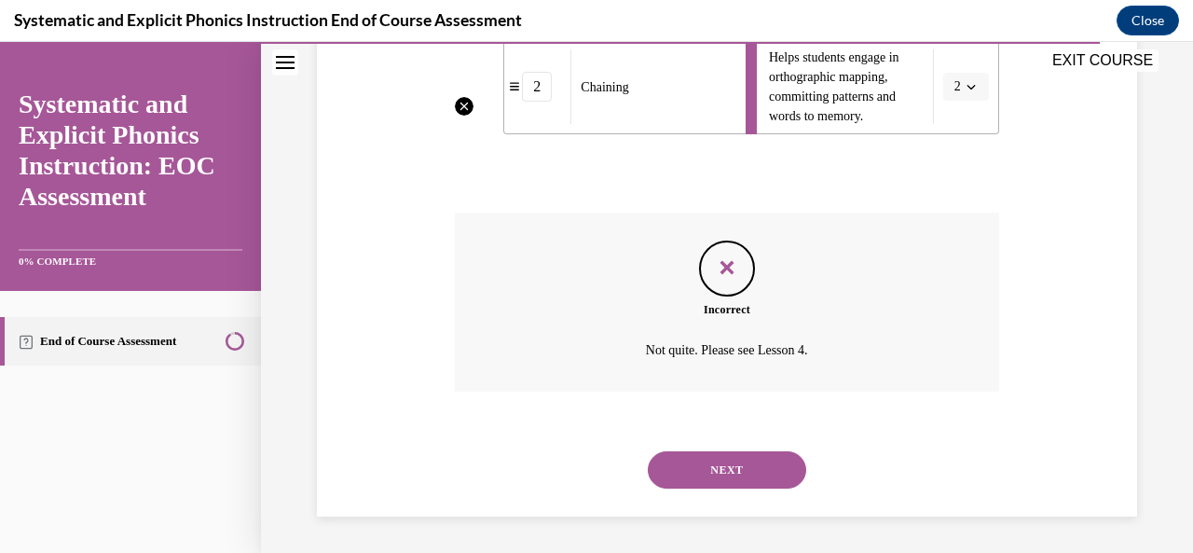
click at [751, 481] on button "NEXT" at bounding box center [727, 469] width 158 height 37
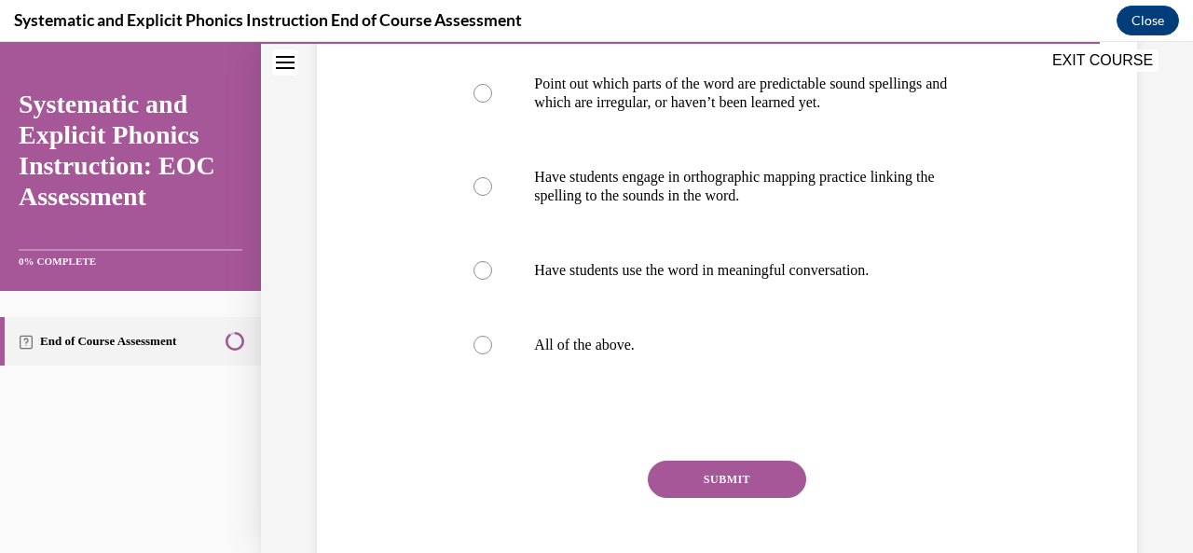
scroll to position [411, 0]
click at [589, 353] on p "All of the above." at bounding box center [743, 345] width 418 height 19
click at [726, 478] on button "SUBMIT" at bounding box center [727, 479] width 158 height 37
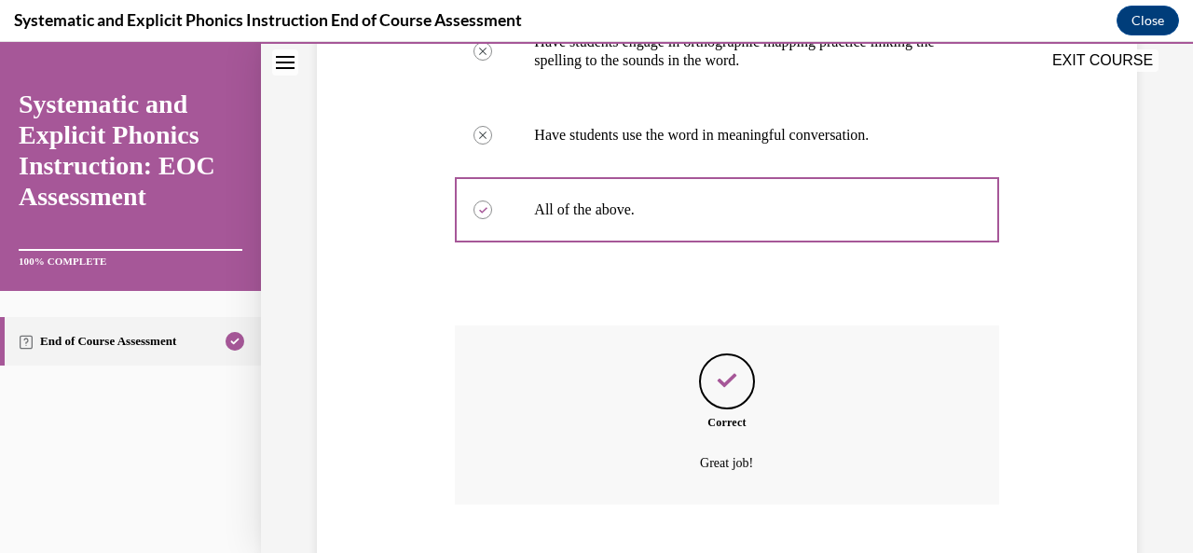
scroll to position [660, 0]
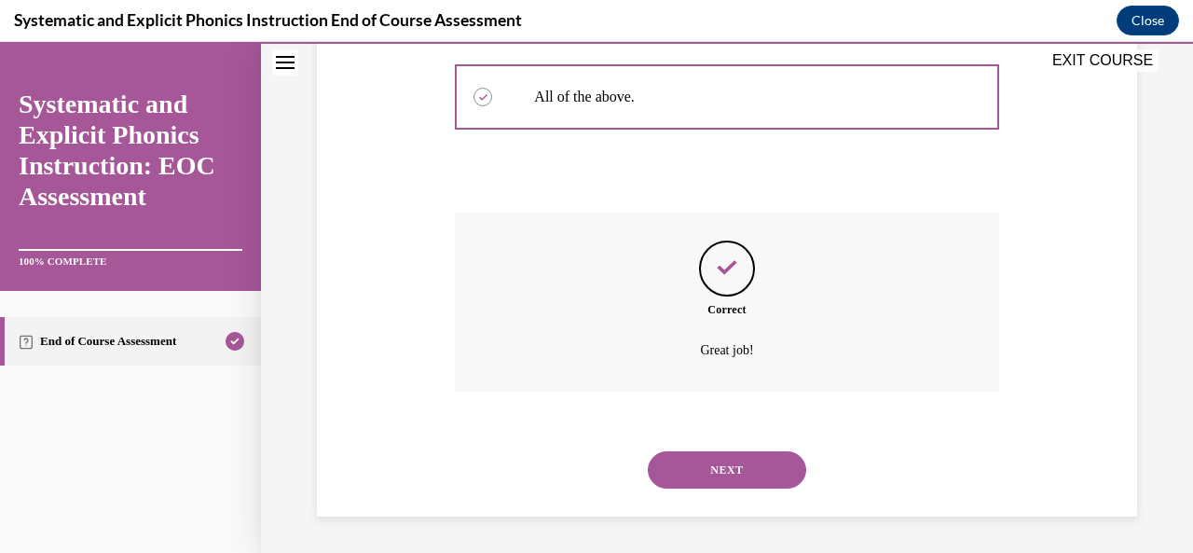
click at [749, 471] on button "NEXT" at bounding box center [727, 469] width 158 height 37
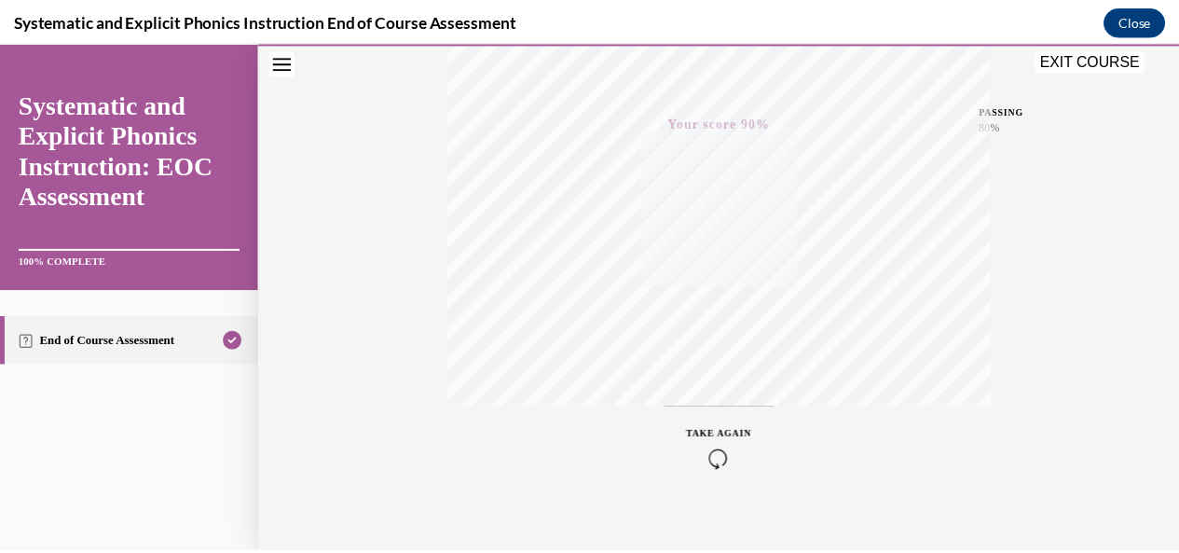
scroll to position [444, 0]
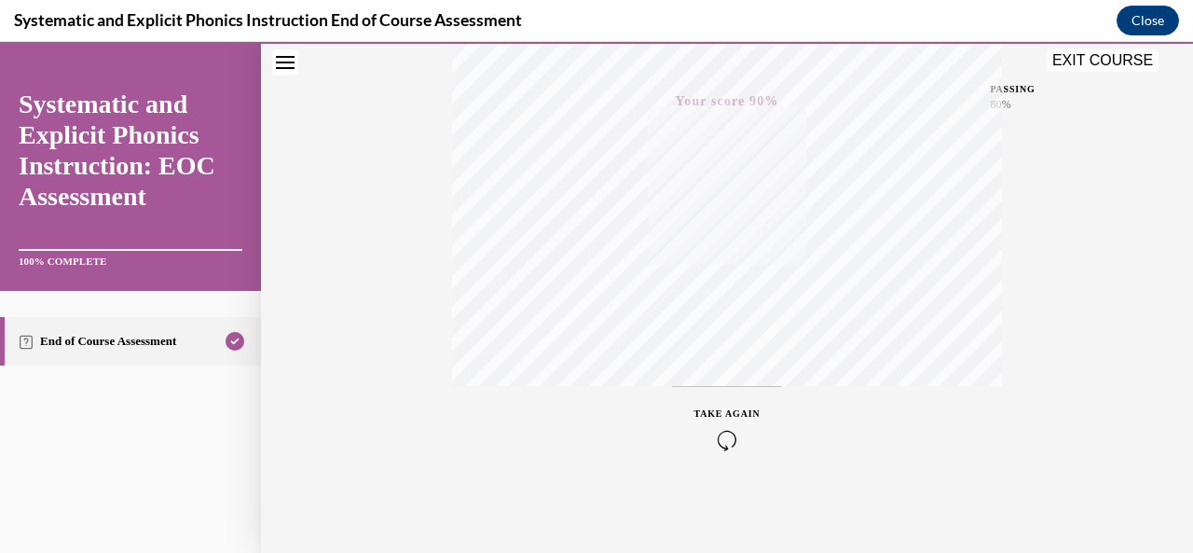
click at [1118, 66] on button "EXIT COURSE" at bounding box center [1103, 60] width 112 height 22
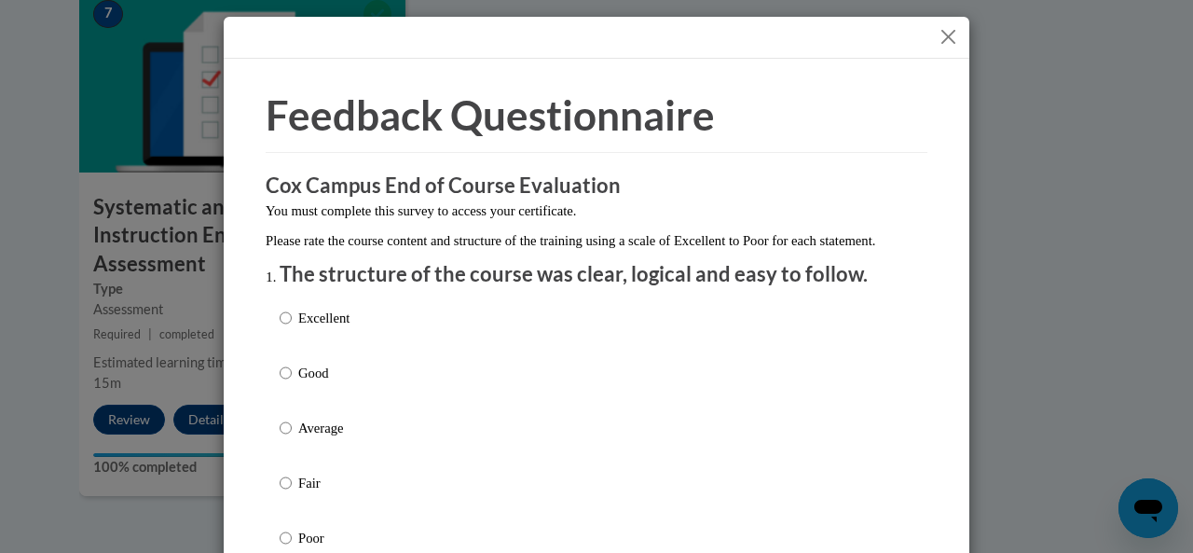
click at [940, 36] on button "Close" at bounding box center [948, 36] width 23 height 23
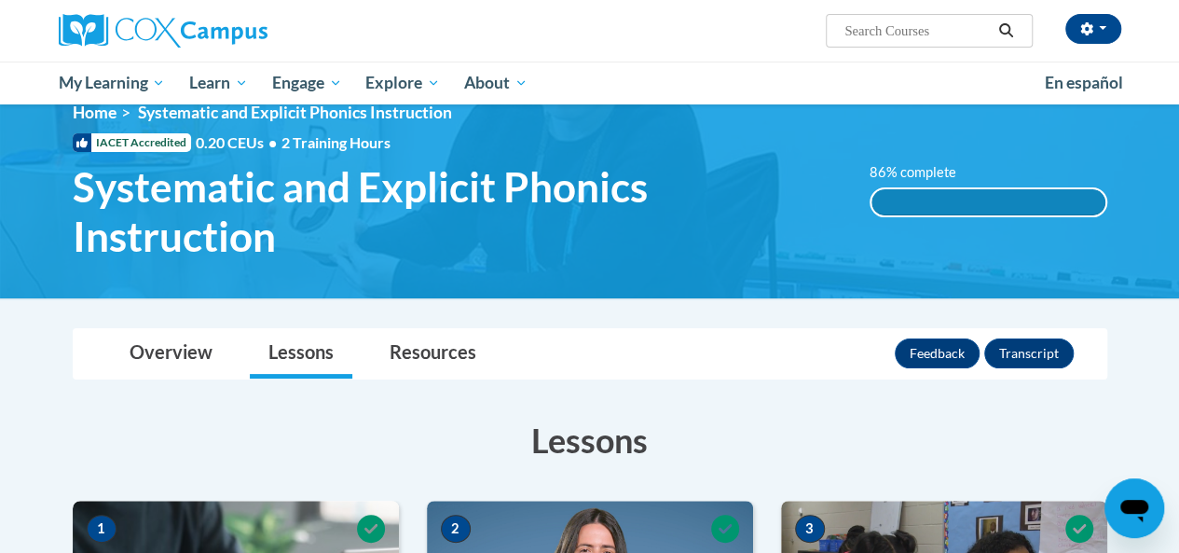
scroll to position [13, 0]
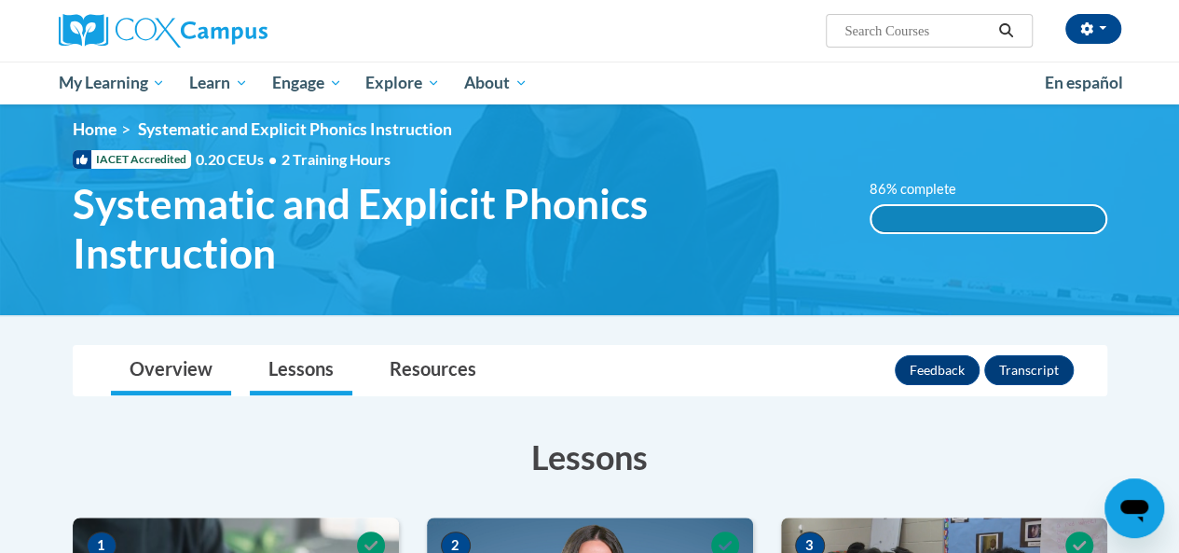
click at [185, 387] on link "Overview" at bounding box center [171, 370] width 120 height 49
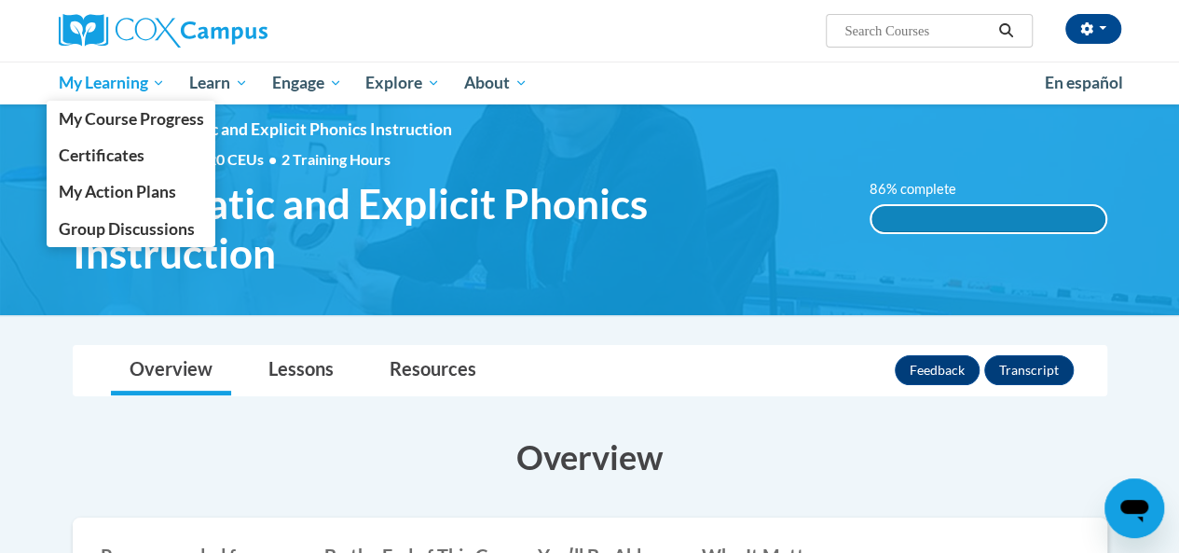
click at [122, 81] on span "My Learning" at bounding box center [111, 83] width 107 height 22
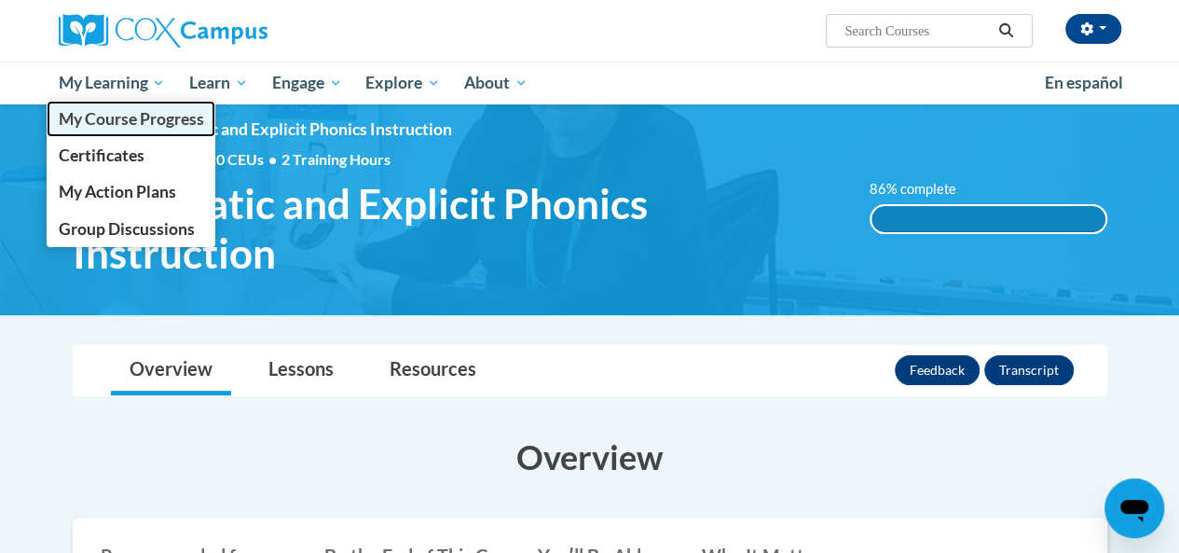
click at [153, 117] on span "My Course Progress" at bounding box center [130, 119] width 145 height 20
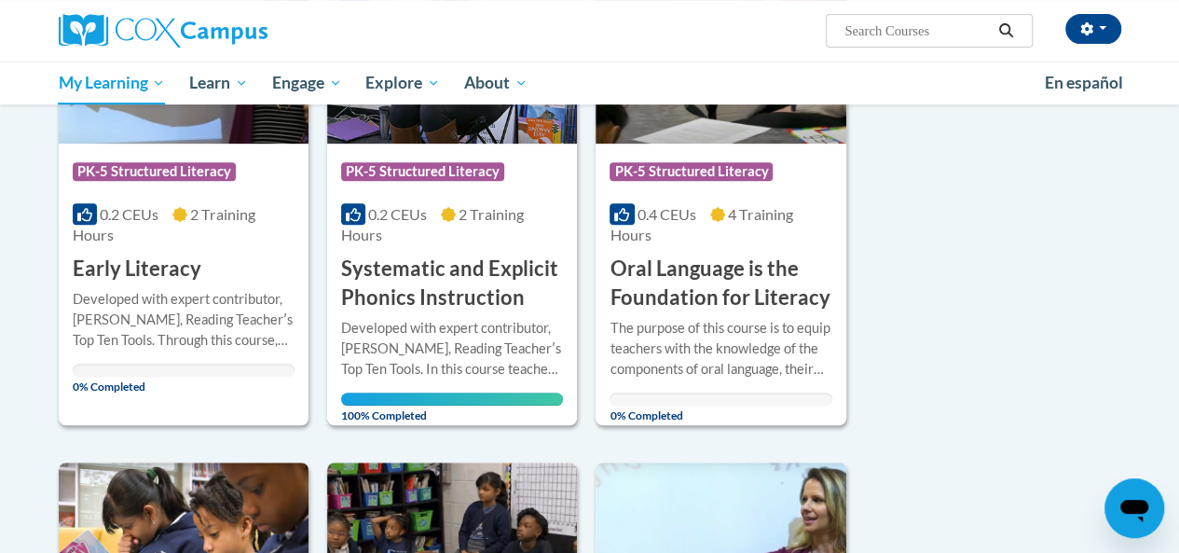
scroll to position [378, 0]
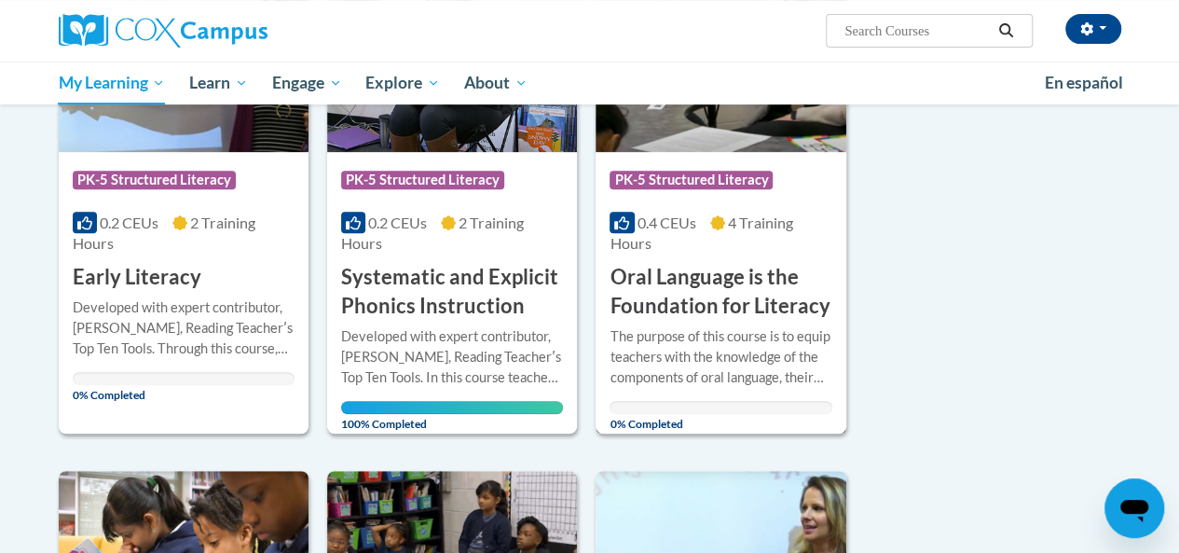
click at [727, 209] on div "Course Category: PK-5 Structured Literacy 0.4 CEUs 4 Training Hours COURSE Oral…" at bounding box center [721, 236] width 250 height 169
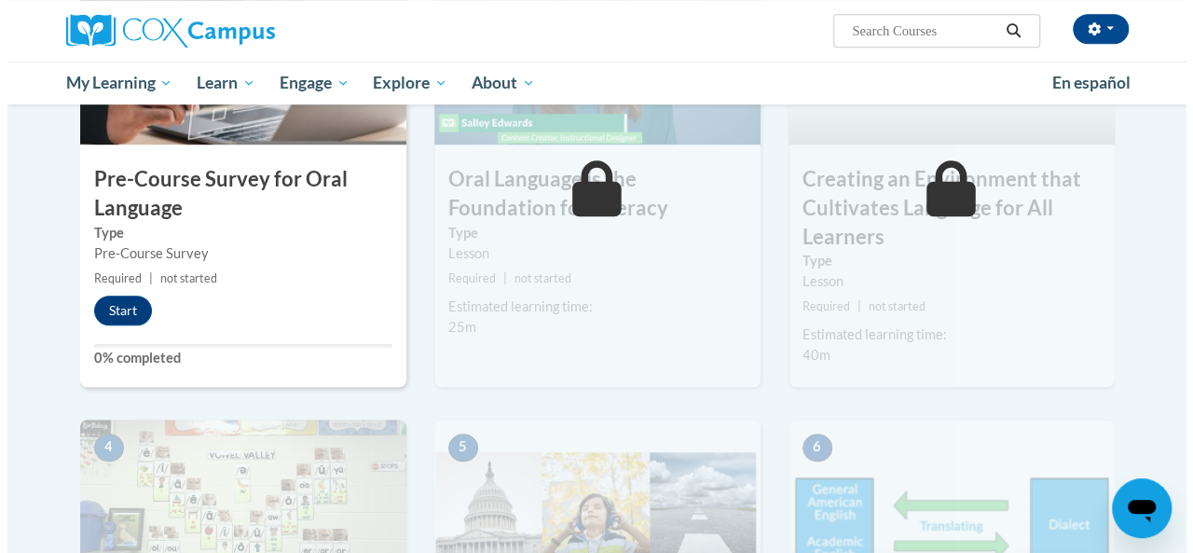
scroll to position [570, 0]
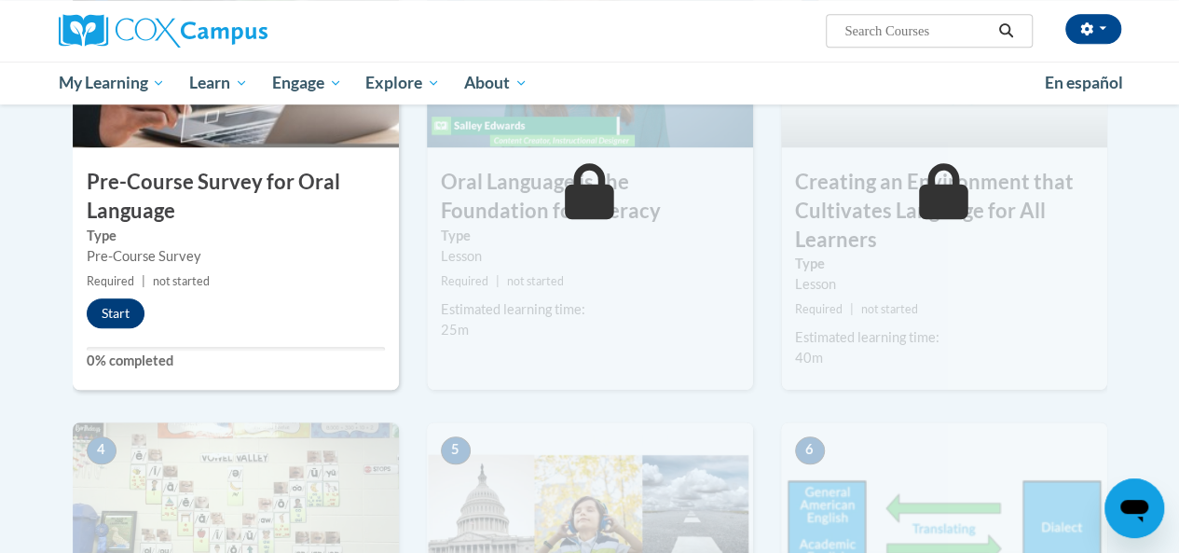
click at [125, 310] on button "Start" at bounding box center [116, 313] width 58 height 30
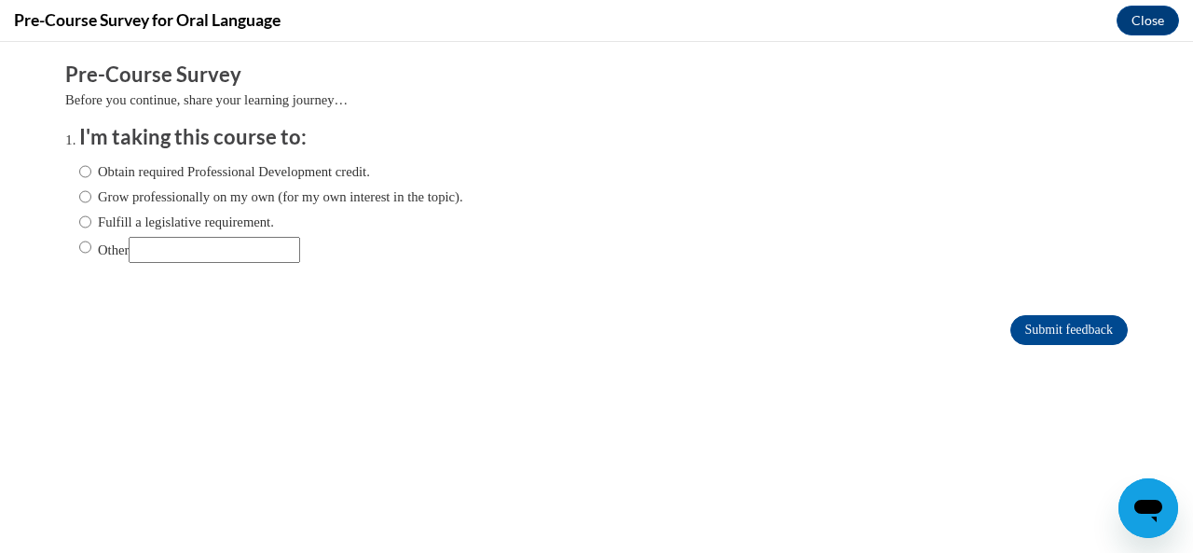
scroll to position [0, 0]
click at [79, 174] on input "Obtain required Professional Development credit." at bounding box center [85, 171] width 12 height 21
radio input "true"
click at [1089, 333] on input "Submit feedback" at bounding box center [1068, 330] width 117 height 30
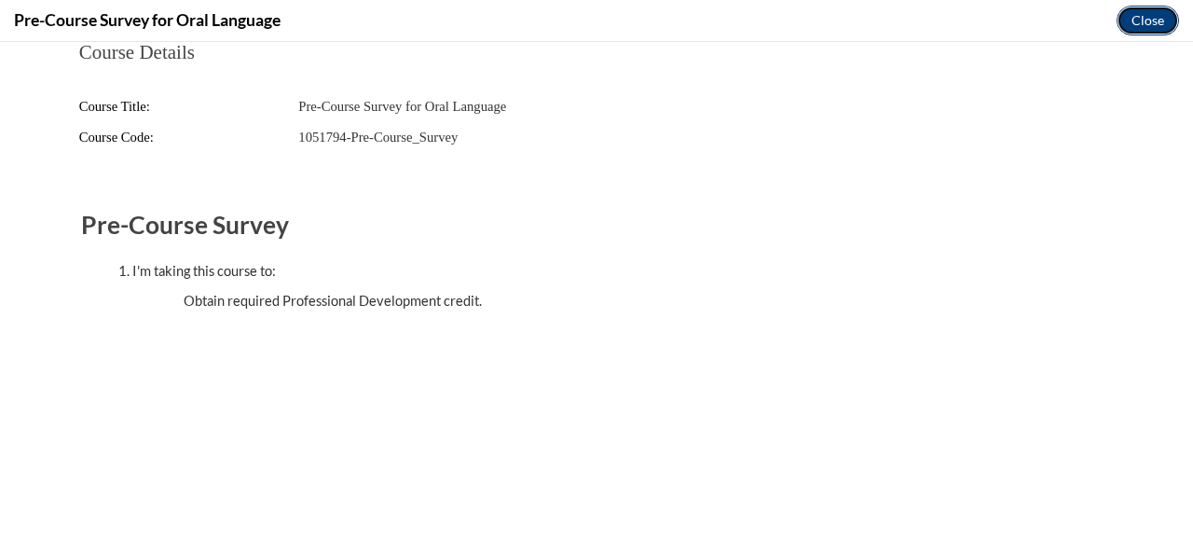
click at [1150, 10] on button "Close" at bounding box center [1148, 21] width 62 height 30
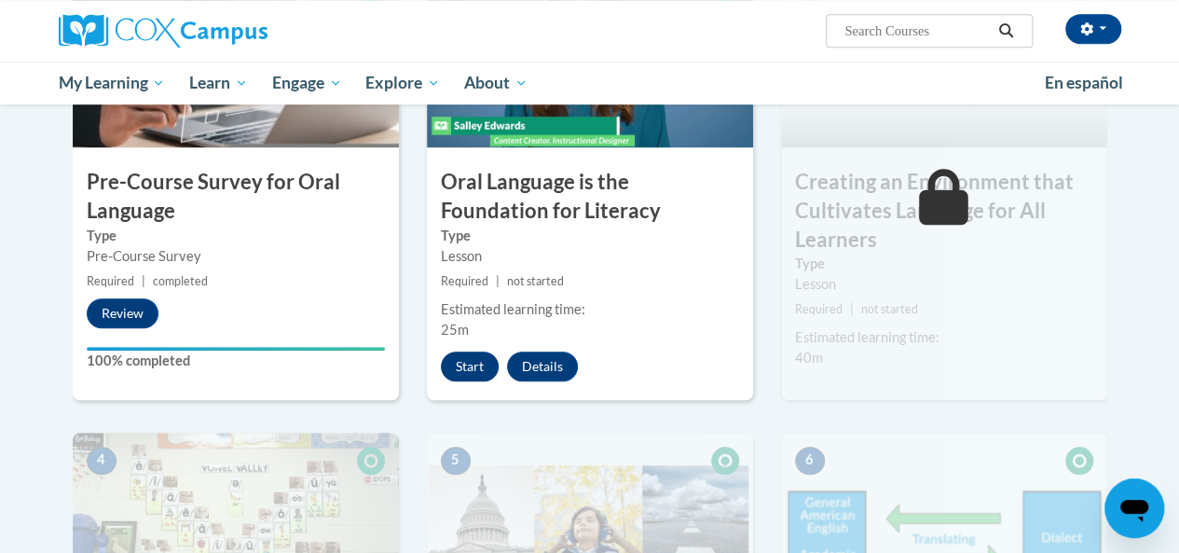
click at [463, 365] on button "Start" at bounding box center [470, 366] width 58 height 30
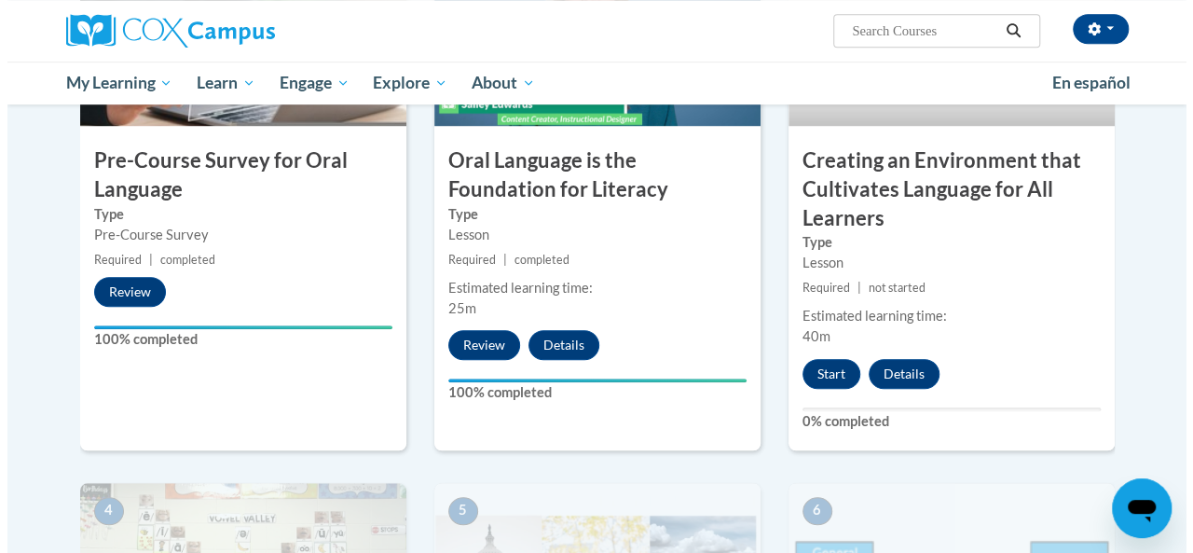
scroll to position [591, 0]
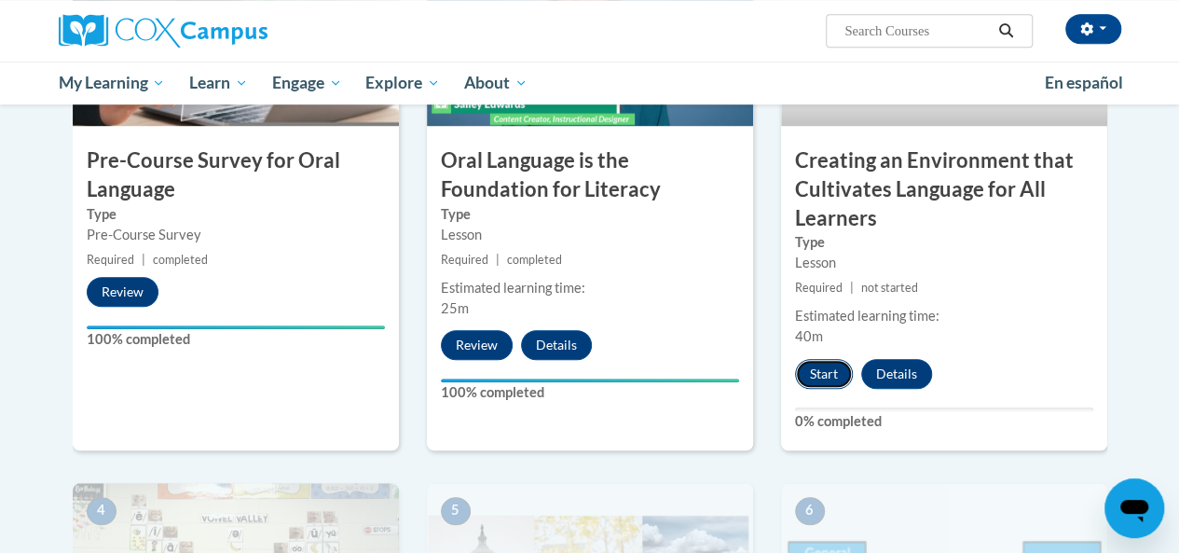
click at [825, 377] on button "Start" at bounding box center [824, 374] width 58 height 30
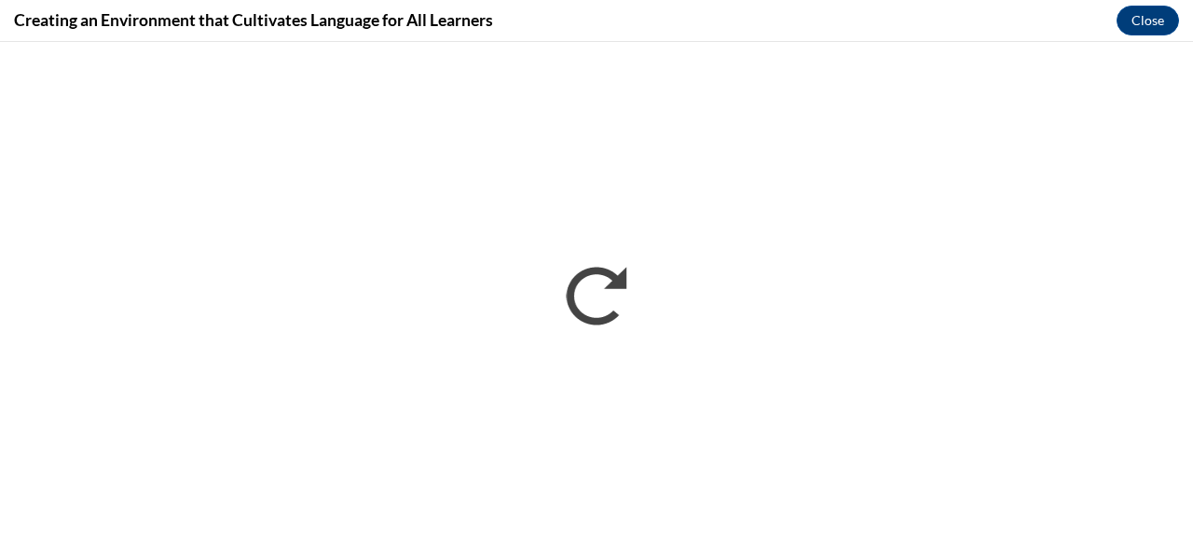
scroll to position [0, 0]
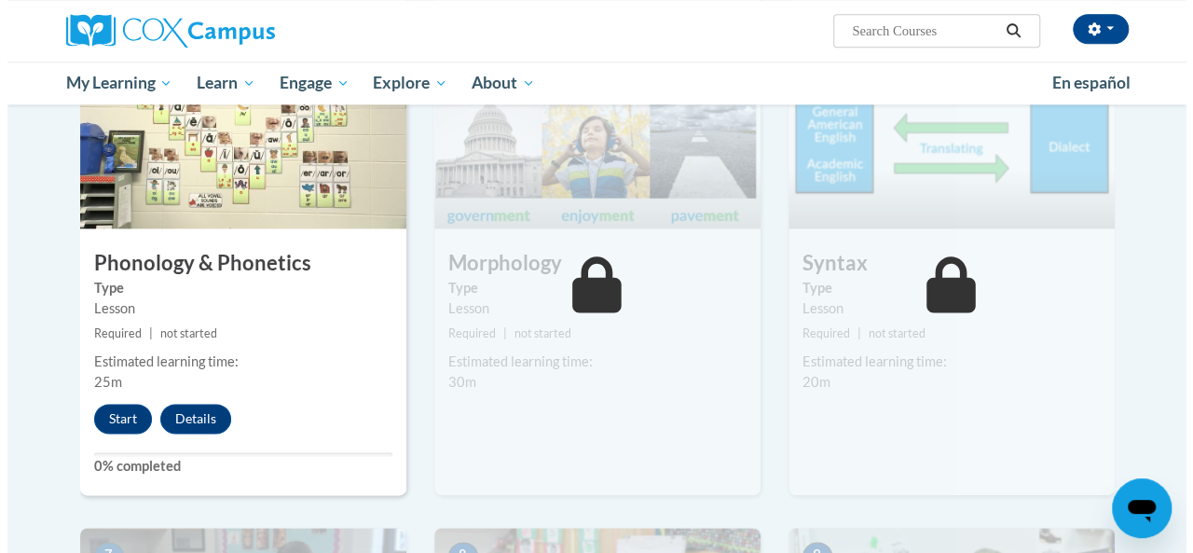
scroll to position [1033, 0]
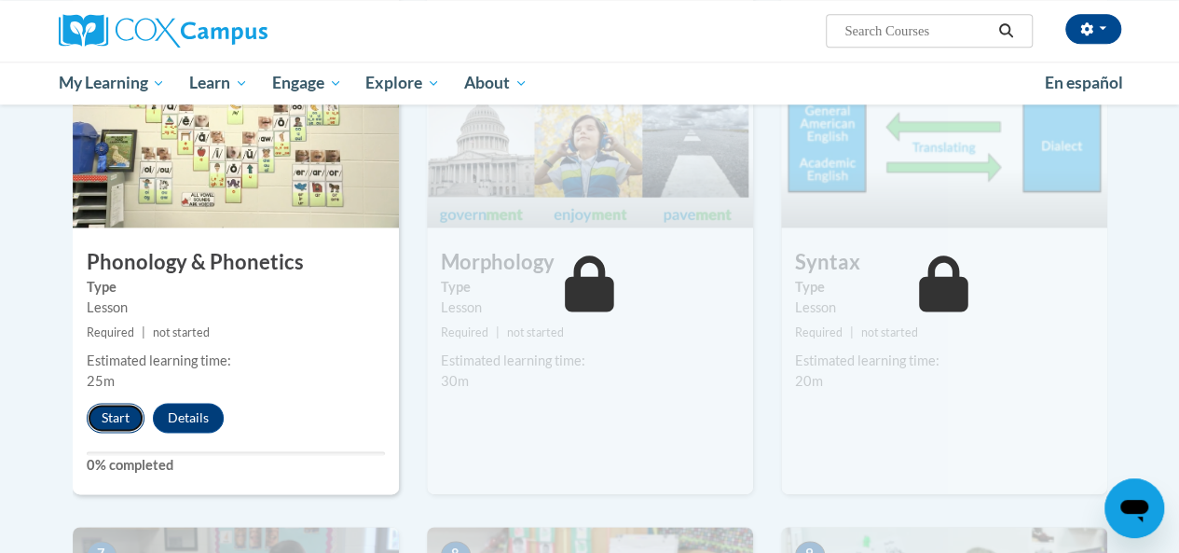
click at [114, 421] on button "Start" at bounding box center [116, 418] width 58 height 30
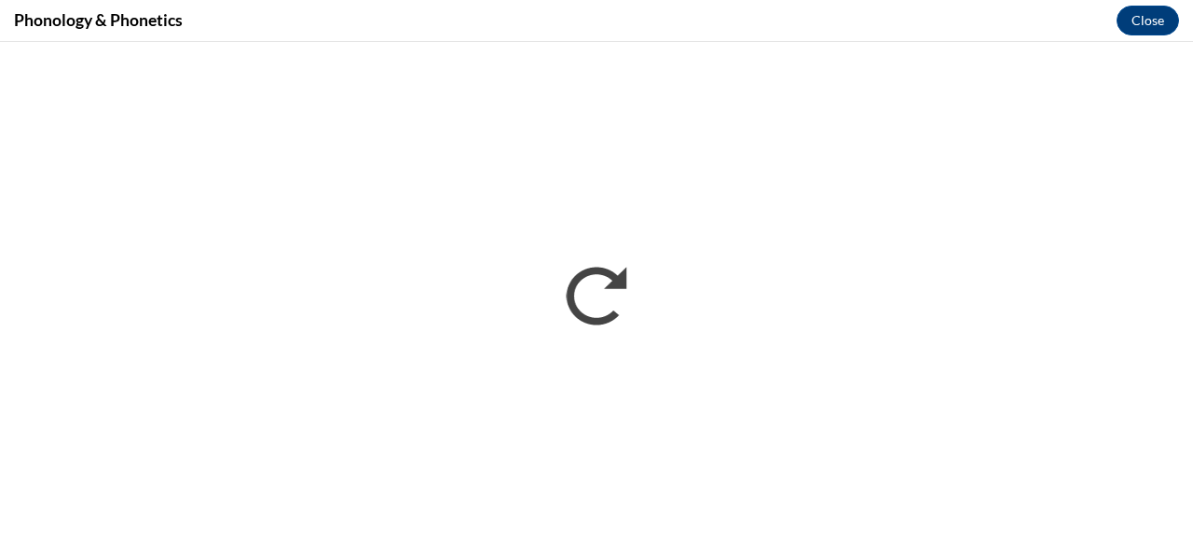
scroll to position [0, 0]
